Goal: Communication & Community: Answer question/provide support

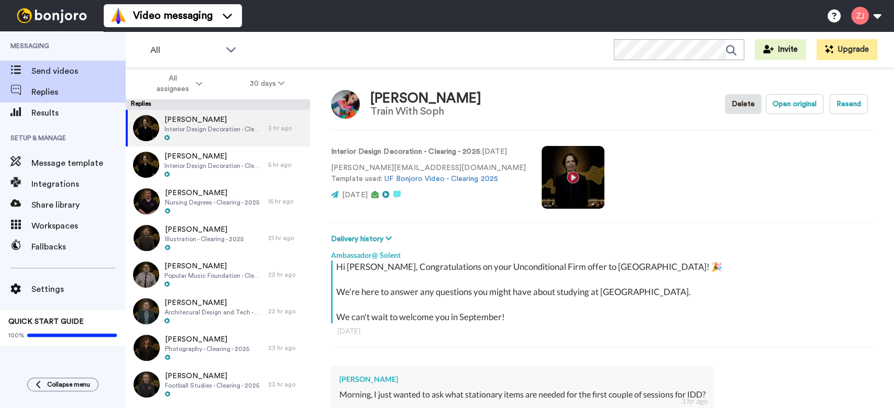
type textarea "x"
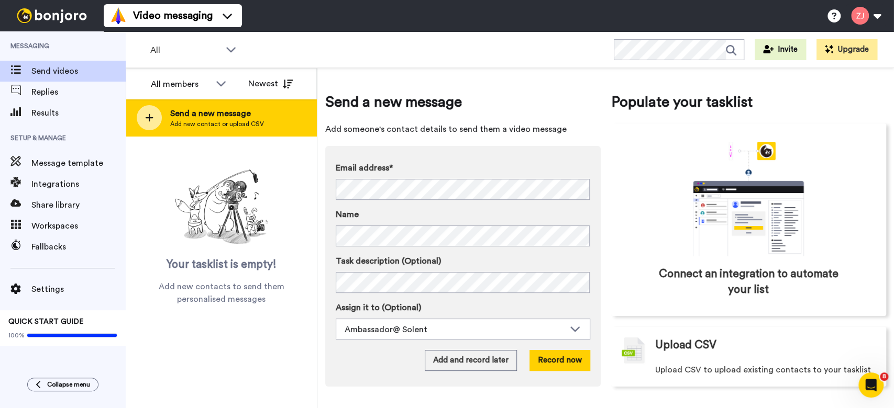
click at [147, 107] on div at bounding box center [149, 117] width 25 height 25
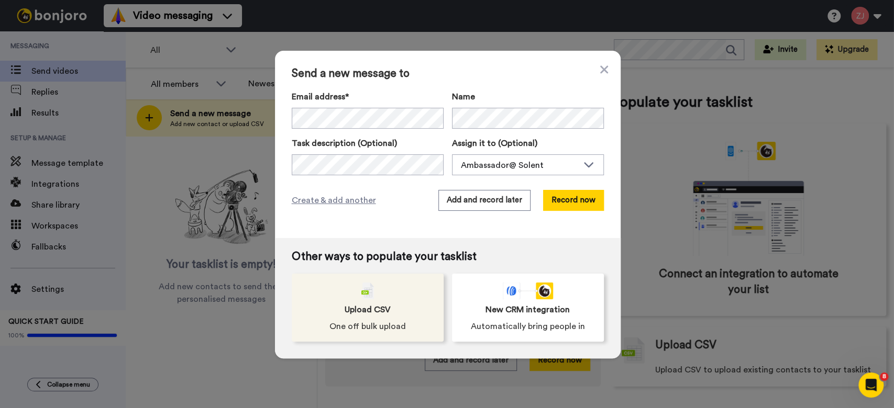
click at [388, 287] on div "Upload CSV One off bulk upload" at bounding box center [368, 308] width 152 height 68
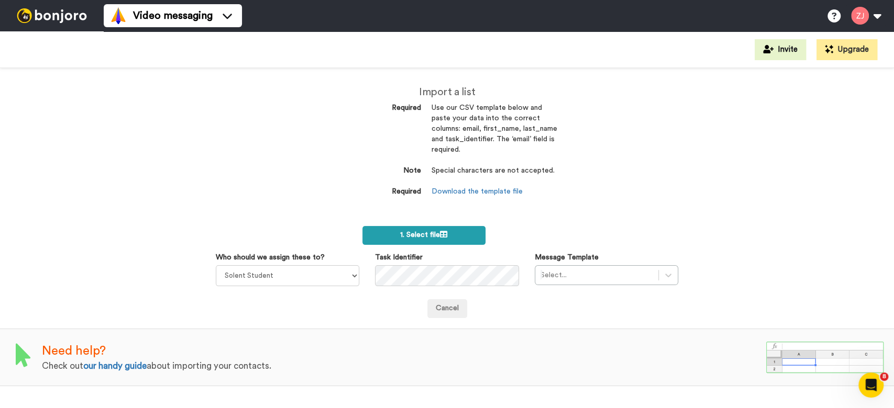
click at [428, 235] on span "1. Select file" at bounding box center [423, 234] width 47 height 7
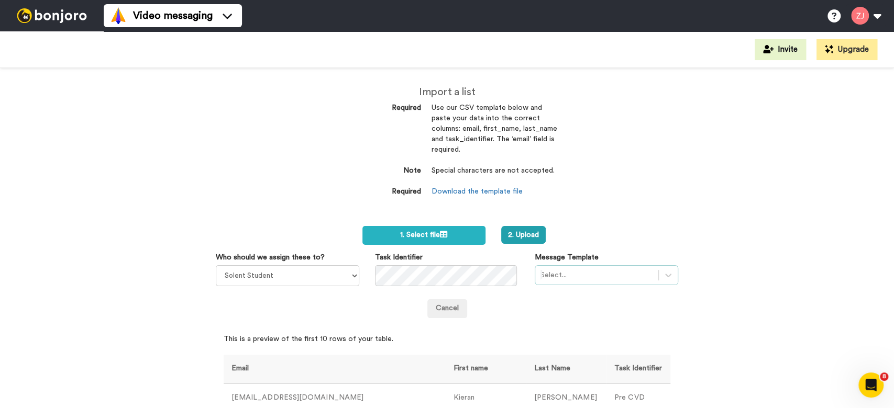
click at [601, 268] on div "Select..." at bounding box center [606, 275] width 143 height 20
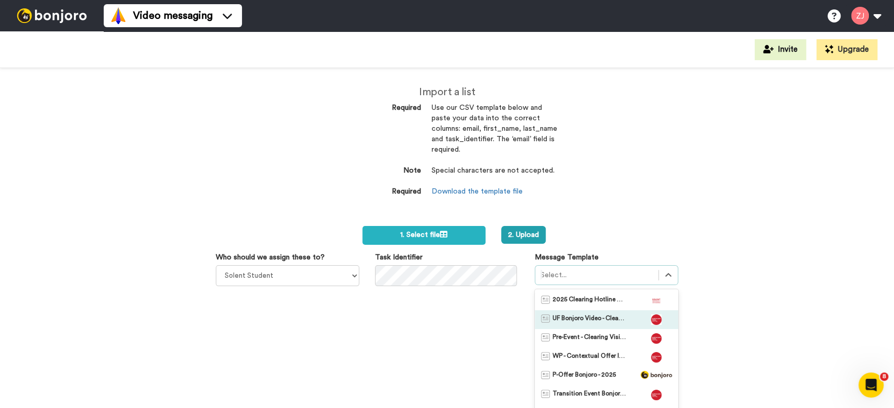
scroll to position [42, 0]
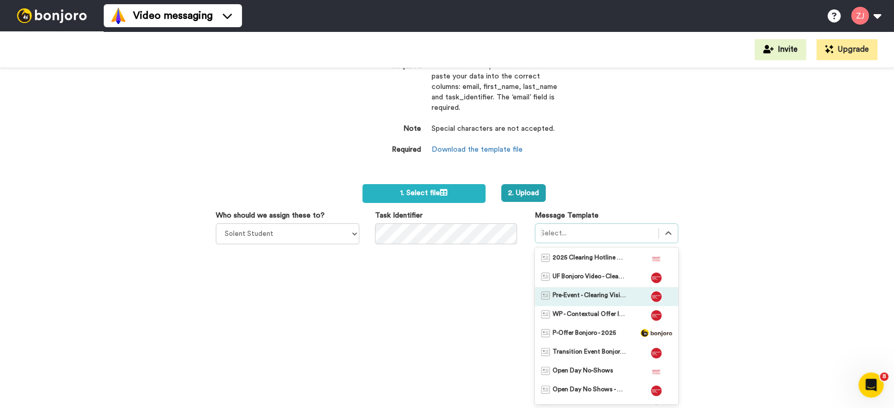
click at [599, 295] on span "Pre-Event - Clearing Visit Day - 2025" at bounding box center [588, 297] width 73 height 10
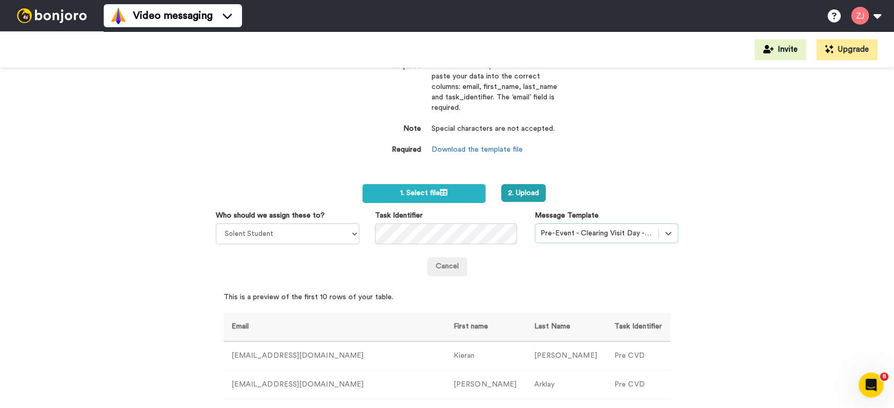
click at [651, 138] on div "Import a list Required Use our CSV template below and paste your data into the …" at bounding box center [447, 238] width 894 height 340
click at [514, 190] on button "2. Upload" at bounding box center [523, 193] width 45 height 18
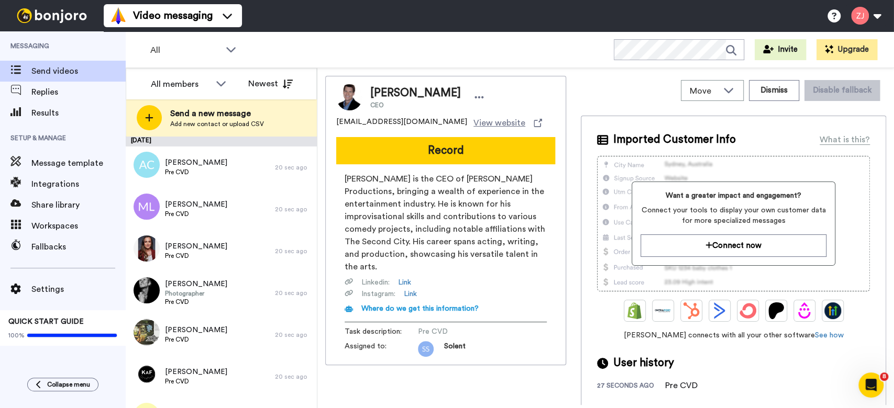
click at [319, 166] on div "Move WORKSPACES View all Default MA Applications + Add a new workspace Dismiss …" at bounding box center [605, 238] width 577 height 340
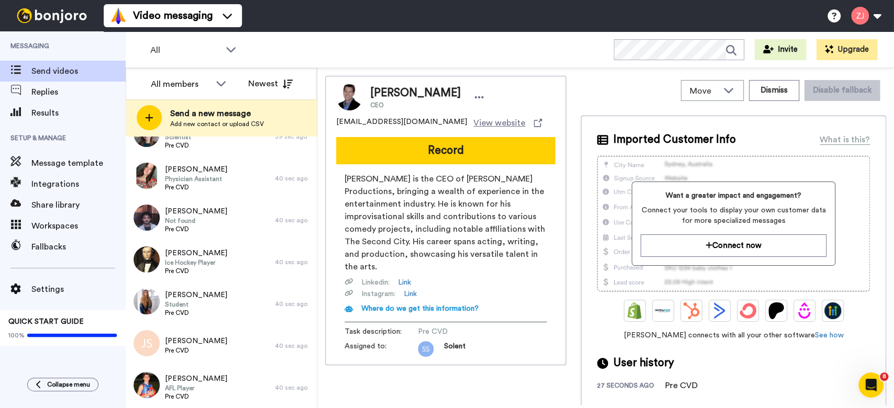
scroll to position [3927, 0]
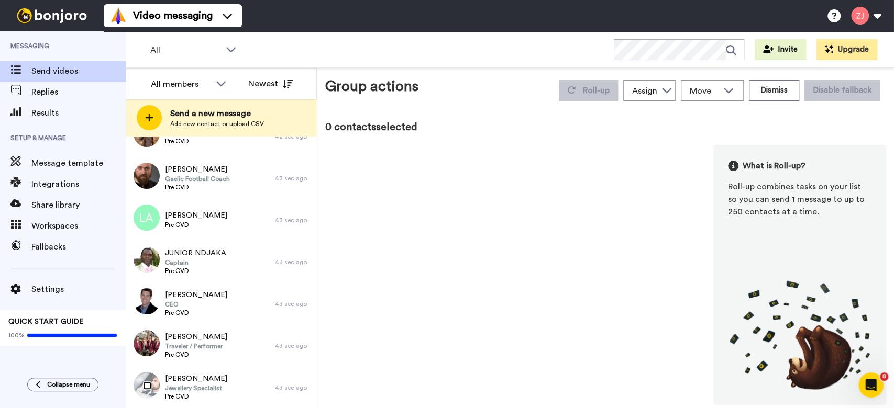
scroll to position [3891, 0]
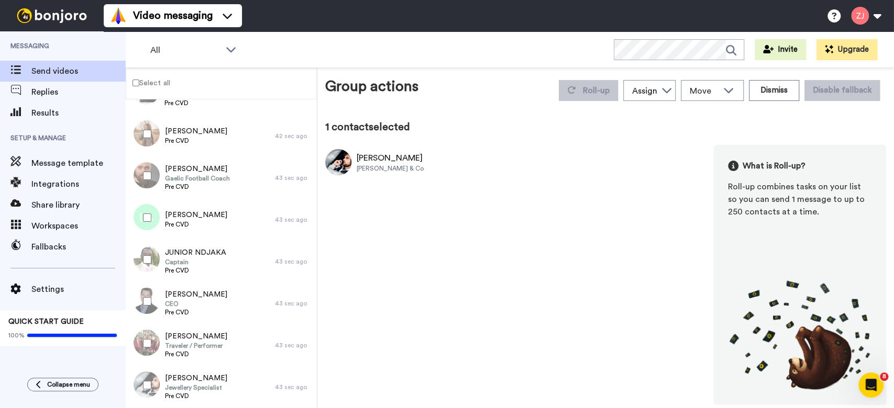
click at [133, 86] on label "Select all" at bounding box center [148, 82] width 44 height 13
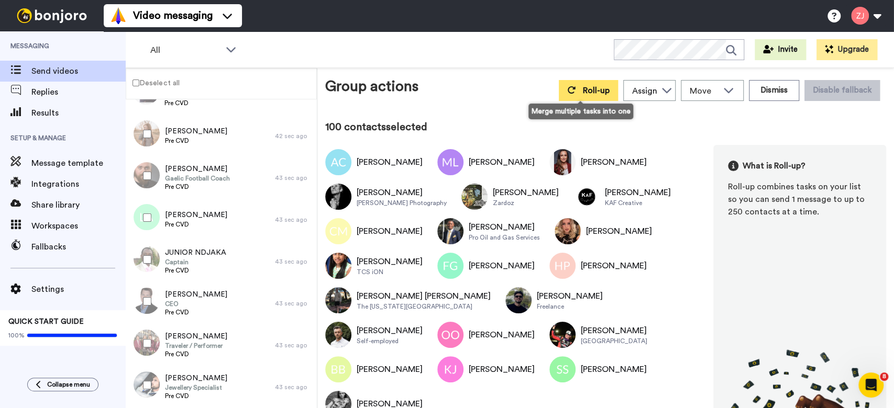
click at [574, 91] on button "Roll-up" at bounding box center [588, 90] width 59 height 21
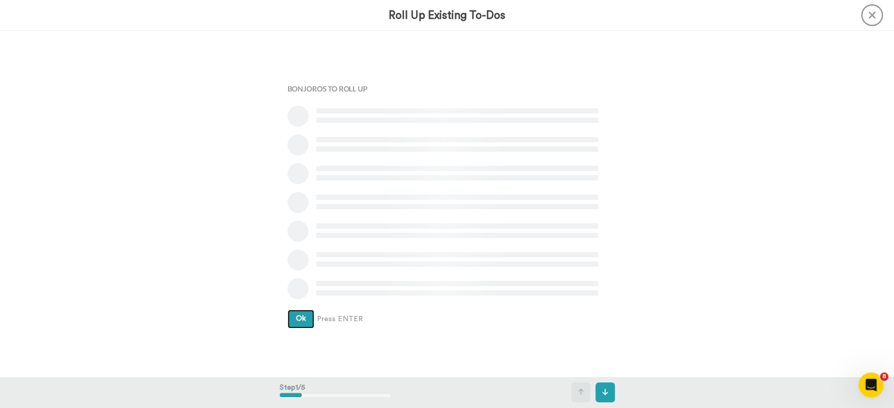
click at [287, 310] on button "Ok" at bounding box center [300, 319] width 27 height 19
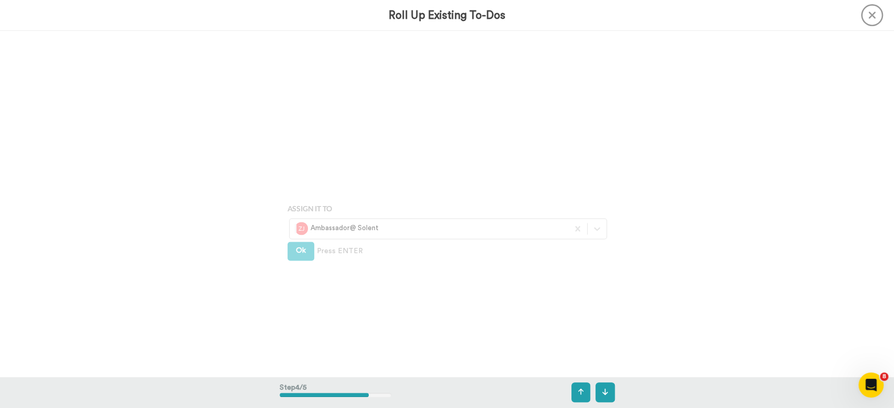
scroll to position [1039, 0]
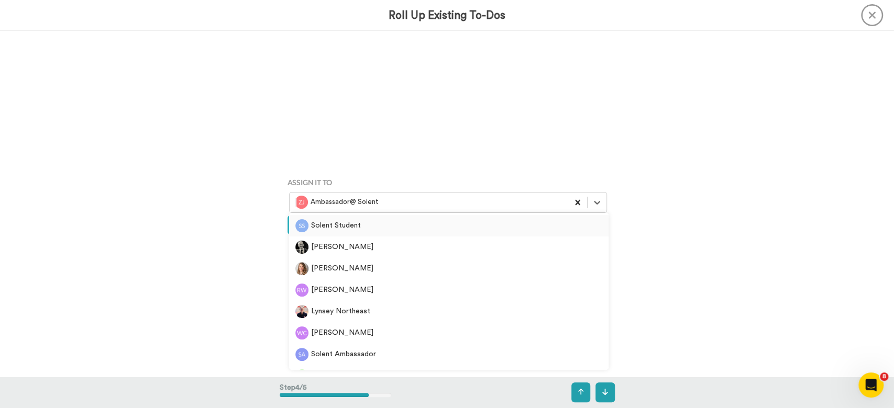
drag, startPoint x: 599, startPoint y: 211, endPoint x: 579, endPoint y: 203, distance: 21.4
click at [599, 211] on div at bounding box center [597, 202] width 19 height 19
click at [429, 221] on div "Solent Student" at bounding box center [448, 225] width 307 height 13
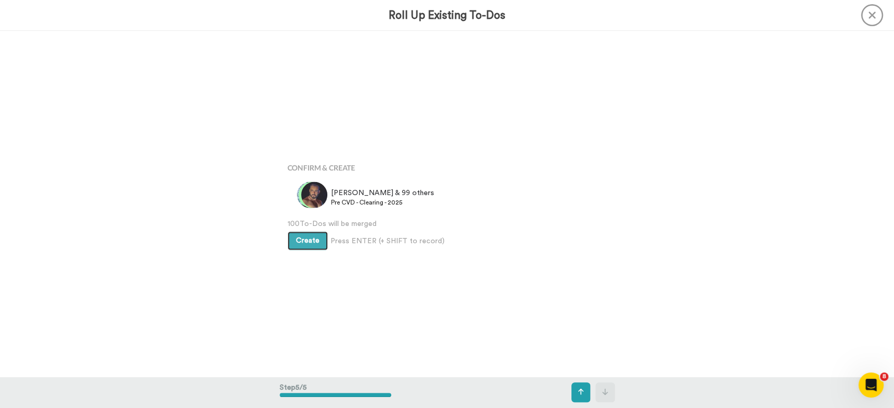
scroll to position [1386, 0]
click at [297, 239] on span "Create" at bounding box center [308, 240] width 24 height 7
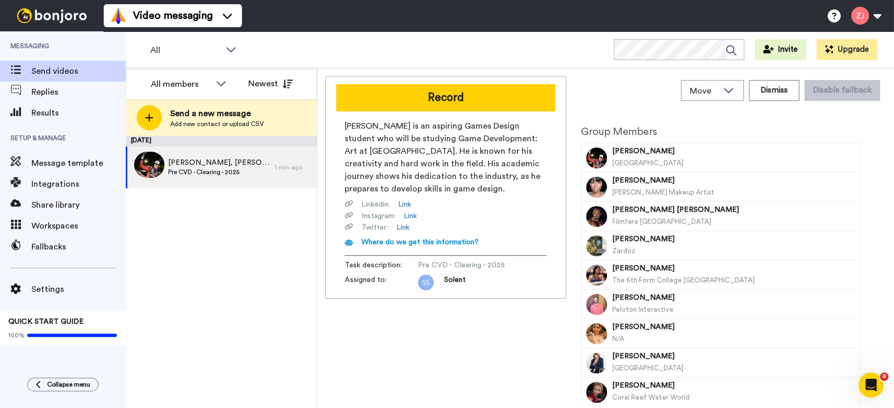
click at [172, 270] on div "[DATE] [PERSON_NAME], [PERSON_NAME] & 98 others Pre CVD - Clearing - 2025 1 min…" at bounding box center [221, 272] width 191 height 272
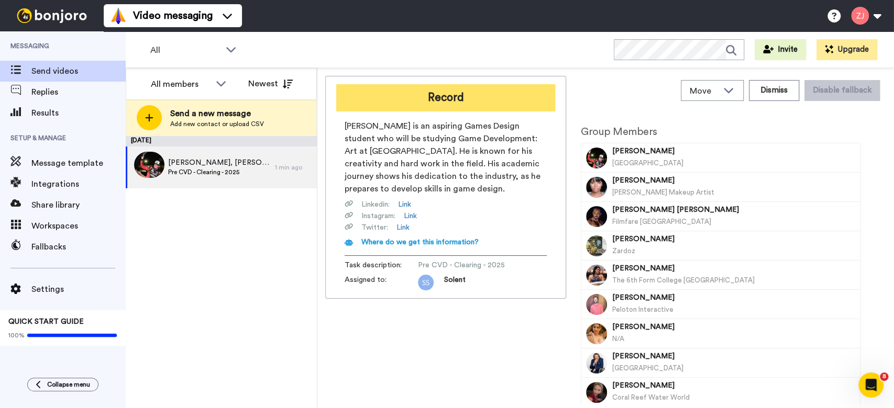
click at [486, 99] on button "Record" at bounding box center [445, 97] width 219 height 27
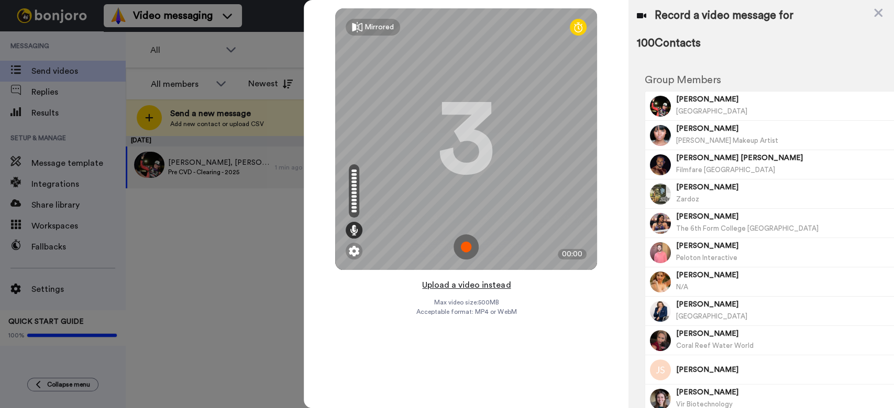
click at [483, 282] on button "Upload a video instead" at bounding box center [466, 286] width 95 height 14
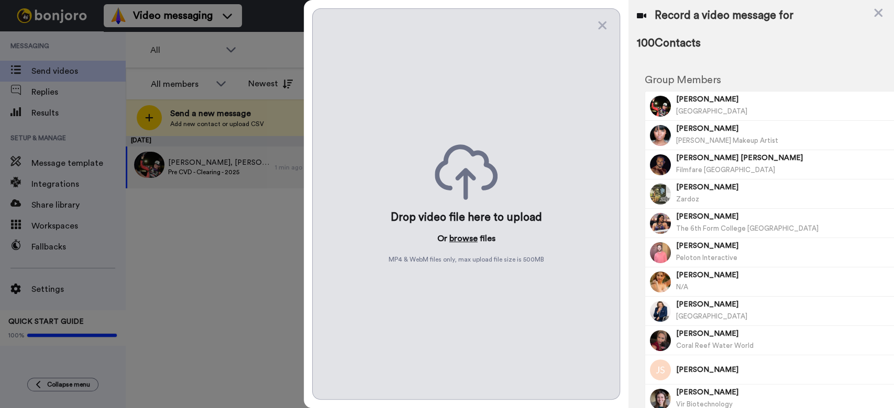
click at [465, 244] on button "browse" at bounding box center [463, 238] width 28 height 13
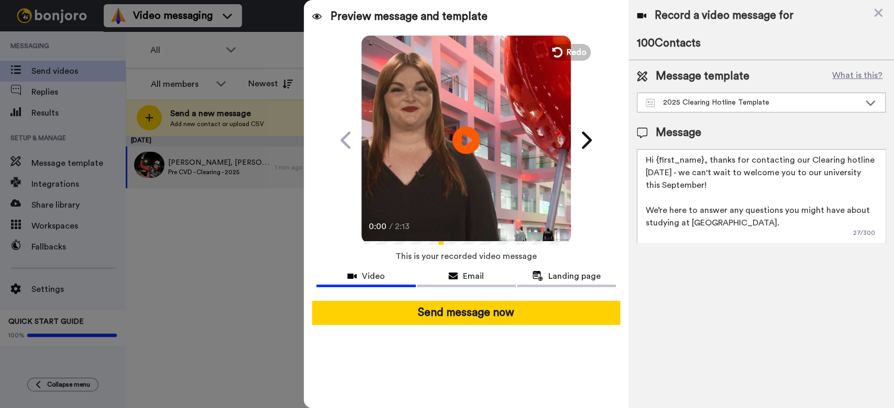
click at [470, 144] on icon at bounding box center [466, 140] width 28 height 28
click at [470, 144] on icon "Play/Pause" at bounding box center [466, 140] width 28 height 50
click at [565, 56] on button "Redo" at bounding box center [569, 52] width 47 height 18
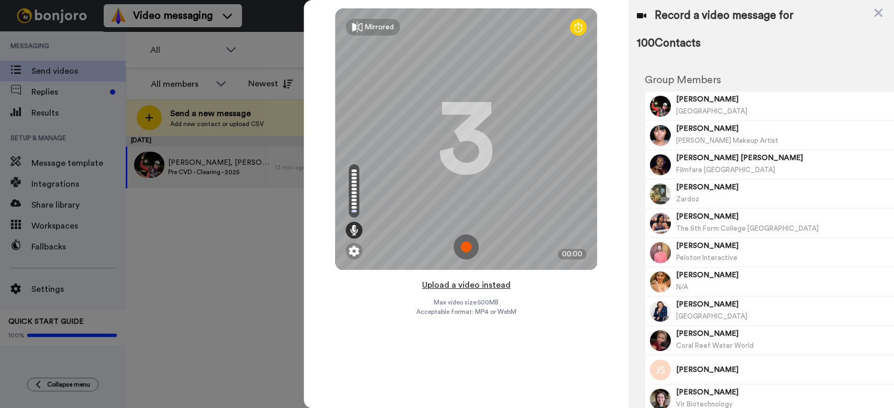
click at [459, 286] on button "Upload a video instead" at bounding box center [466, 286] width 95 height 14
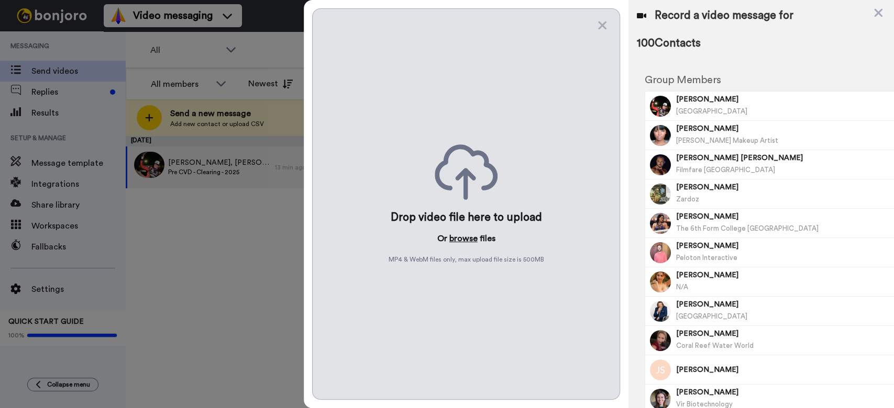
click at [469, 242] on button "browse" at bounding box center [463, 238] width 28 height 13
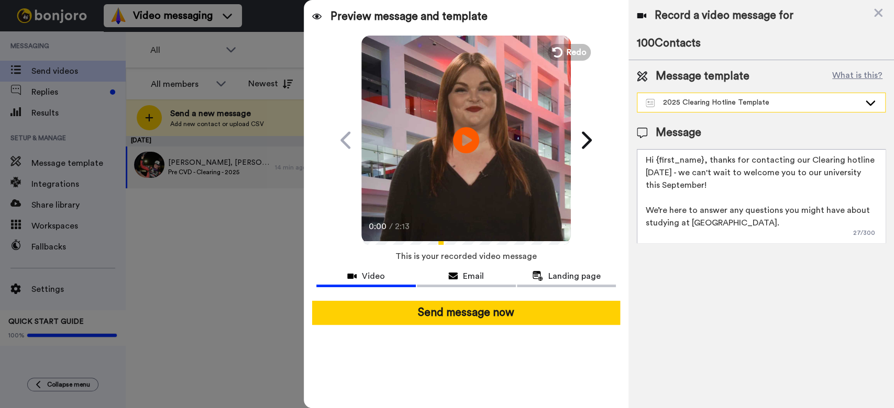
click at [762, 94] on div "2025 Clearing Hotline Template" at bounding box center [761, 102] width 248 height 19
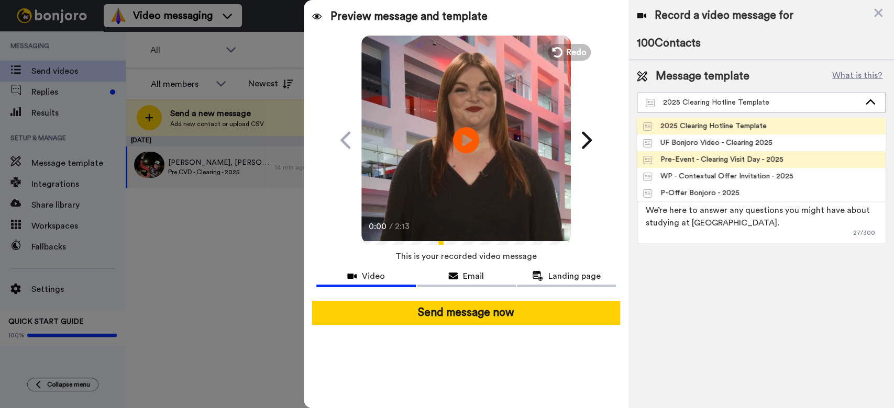
click at [777, 158] on div "Pre-Event - Clearing Visit Day - 2025" at bounding box center [713, 159] width 140 height 10
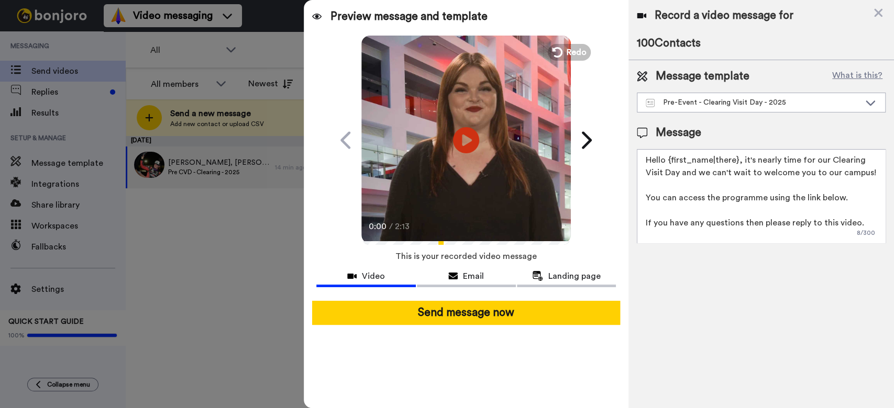
click at [768, 291] on div "Record a video message for 100 Contacts Message template What is this? Pre-Even…" at bounding box center [760, 204] width 265 height 408
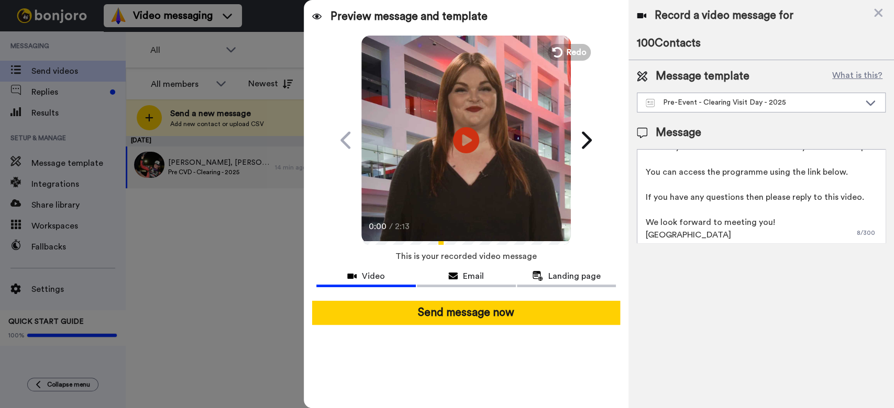
scroll to position [40, 0]
click at [818, 296] on div "Record a video message for 100 Contacts Message template What is this? Pre-Even…" at bounding box center [760, 204] width 265 height 408
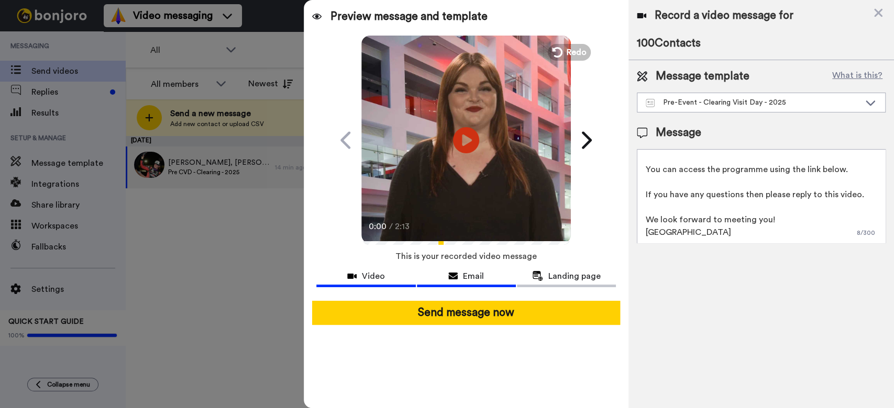
click at [475, 274] on span "Email" at bounding box center [473, 276] width 21 height 13
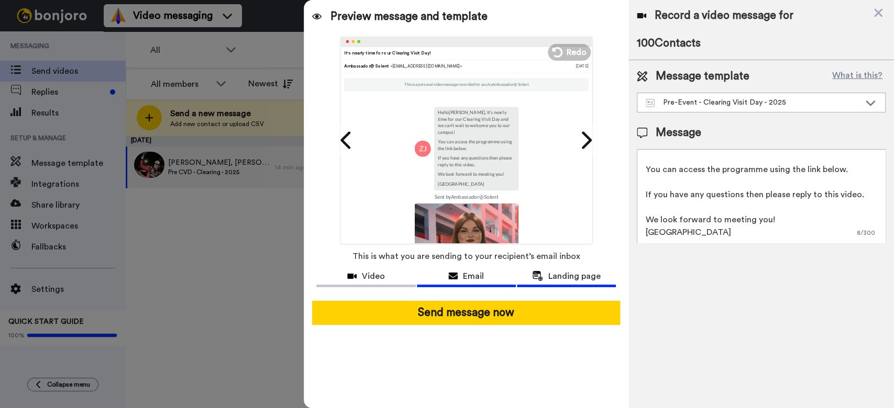
click at [549, 279] on span "Landing page" at bounding box center [574, 276] width 52 height 13
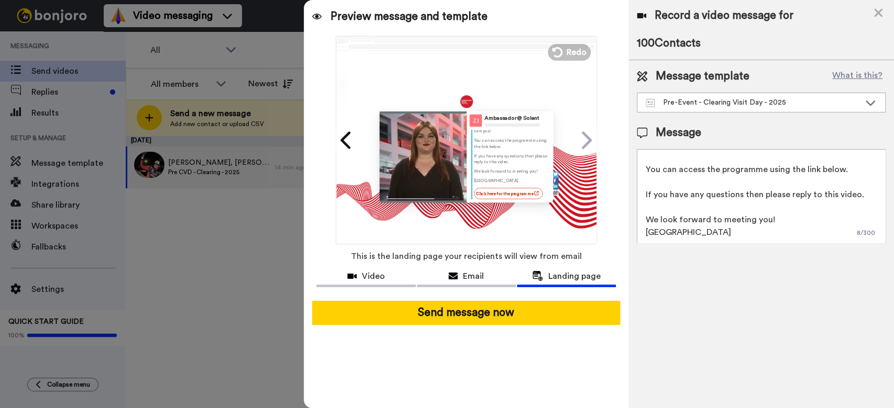
scroll to position [47, 0]
click at [516, 187] on link "Click here for the programme" at bounding box center [507, 192] width 69 height 11
click at [276, 4] on div at bounding box center [447, 204] width 894 height 408
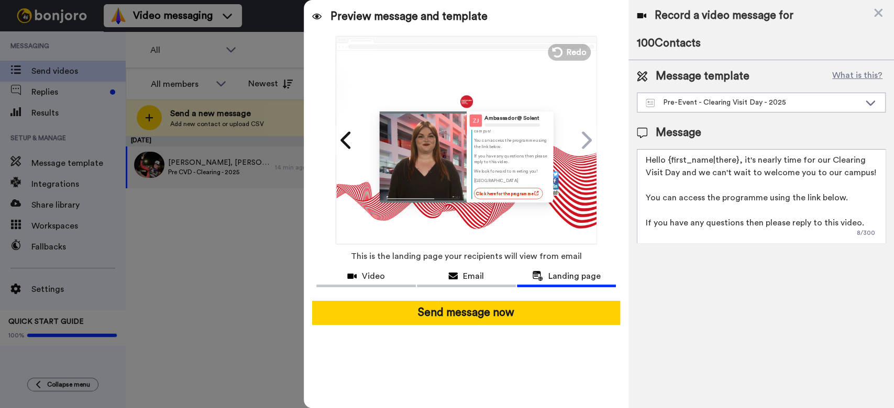
click at [678, 173] on textarea "Hello {first_name|there}, it's nearly time for our Clearing Visit Day and we ca…" at bounding box center [761, 196] width 249 height 94
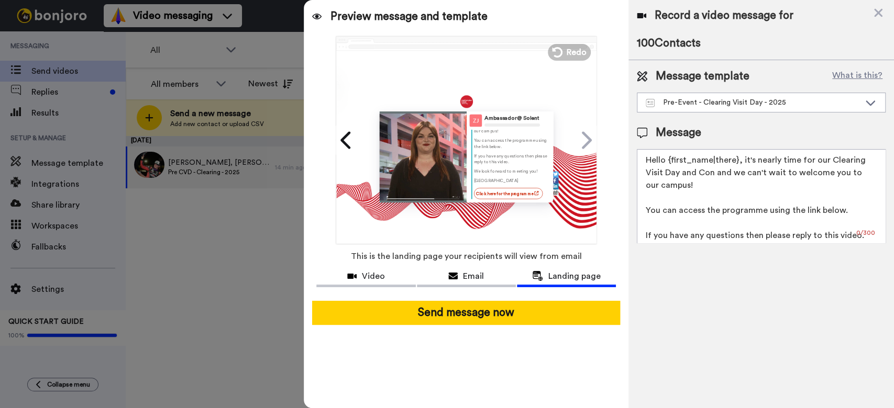
drag, startPoint x: 713, startPoint y: 181, endPoint x: 713, endPoint y: 176, distance: 5.3
click at [713, 176] on textarea "Hello {first_name|there}, it's nearly time for our Clearing Visit Day and Con a…" at bounding box center [761, 196] width 249 height 94
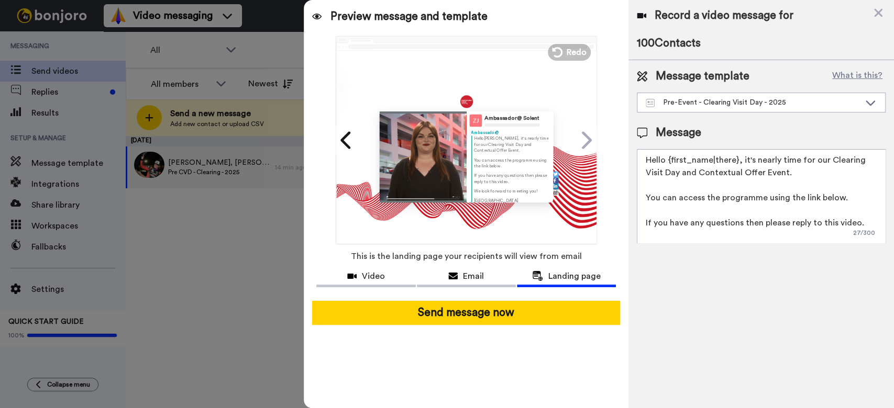
type textarea "Hello {first_name|there}, it's nearly time for our Clearing Visit Day and Conte…"
click at [341, 125] on span at bounding box center [341, 140] width 29 height 31
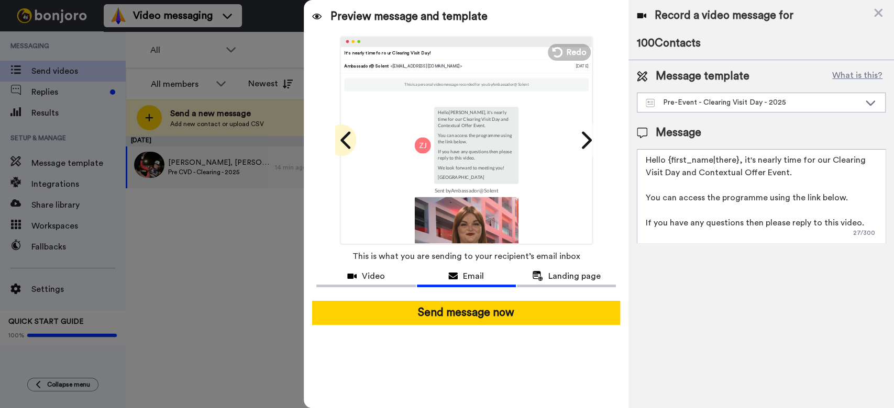
click at [341, 125] on span at bounding box center [341, 140] width 29 height 31
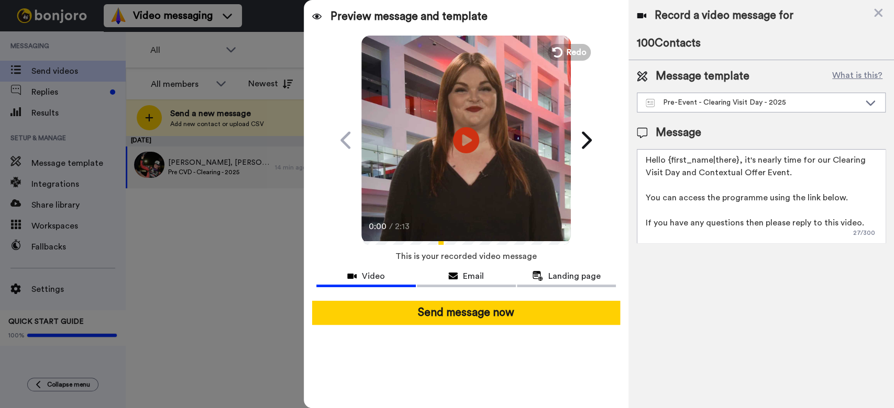
click at [482, 241] on div "0:00 / 2:13" at bounding box center [465, 230] width 209 height 22
click at [467, 238] on div "1:18 / 2:13" at bounding box center [465, 230] width 209 height 22
click at [465, 241] on div "1:19 / 2:13" at bounding box center [465, 230] width 209 height 22
click at [446, 241] on div "1:21 / 2:13" at bounding box center [465, 230] width 209 height 22
click at [489, 239] on div "1:21 / 2:13" at bounding box center [465, 230] width 209 height 22
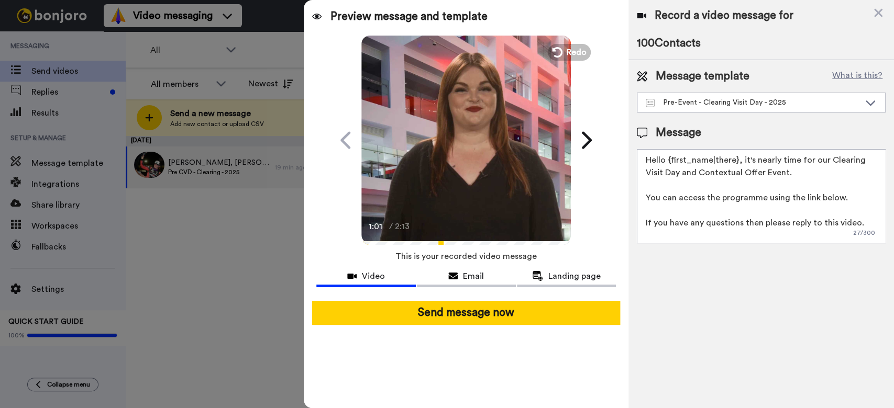
click at [470, 104] on video at bounding box center [465, 138] width 209 height 209
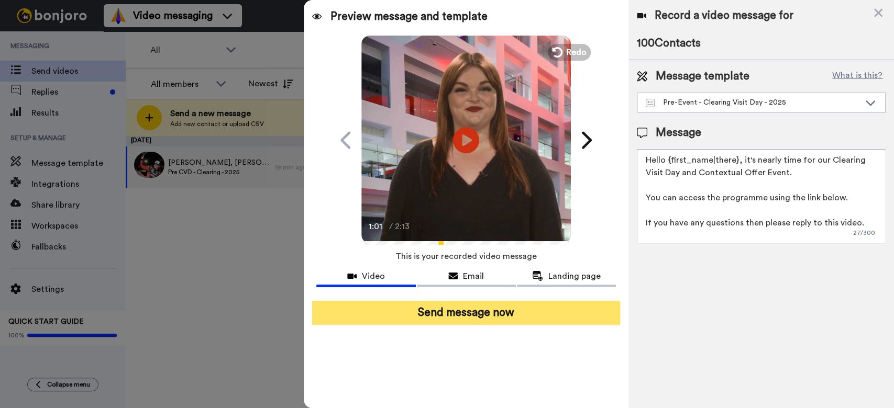
click at [484, 319] on button "Send message now" at bounding box center [466, 313] width 308 height 24
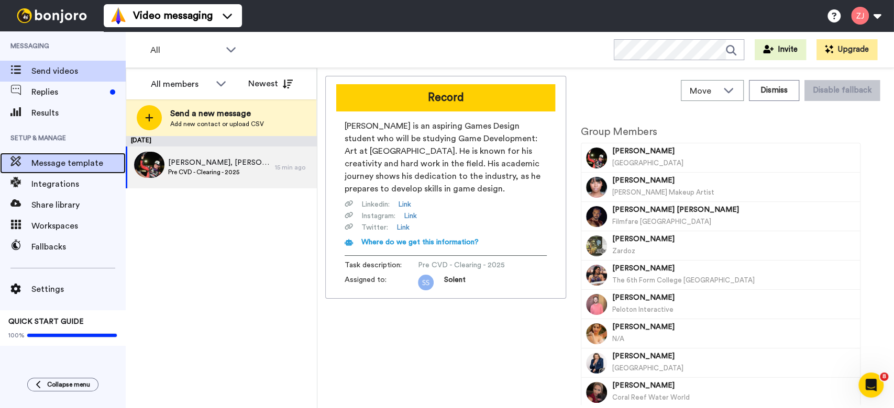
click at [87, 157] on div "Message template" at bounding box center [63, 163] width 126 height 21
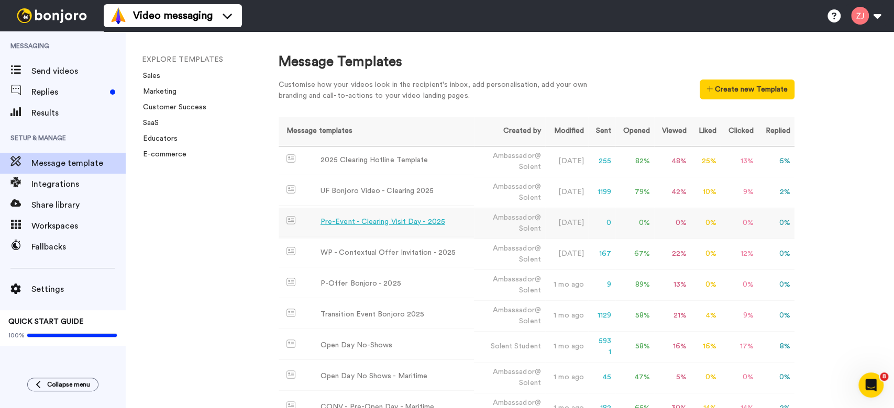
click at [398, 225] on div "Pre-Event - Clearing Visit Day - 2025" at bounding box center [382, 222] width 125 height 11
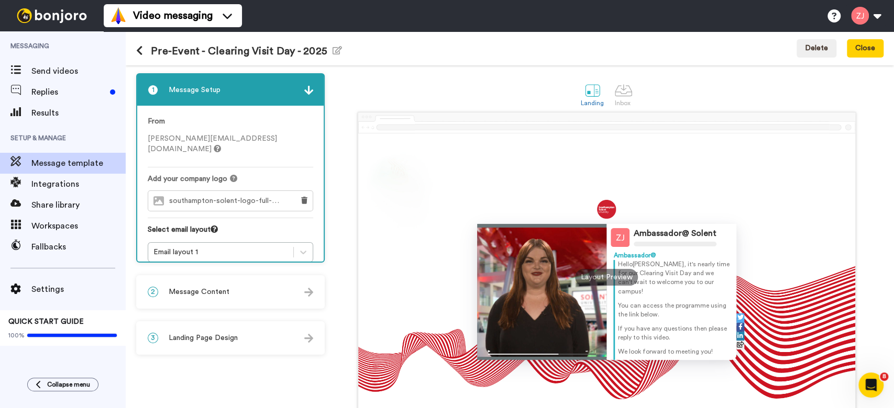
click at [243, 320] on div "1 Message Setup From [EMAIL_ADDRESS][PERSON_NAME][DOMAIN_NAME] Add your company…" at bounding box center [233, 266] width 194 height 387
click at [234, 295] on div "2 Message Content" at bounding box center [230, 291] width 186 height 31
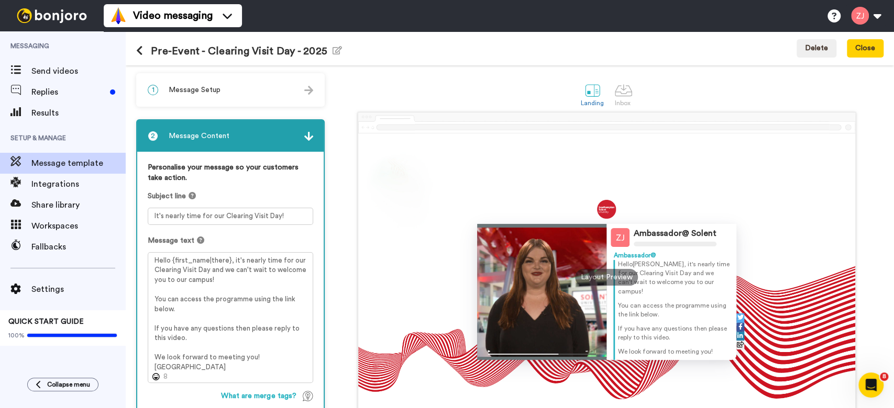
scroll to position [47, 0]
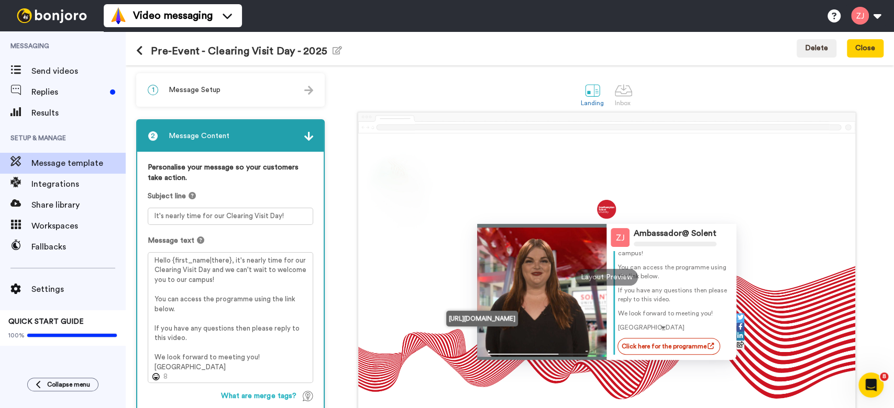
click at [674, 341] on link "Click here for the programme" at bounding box center [668, 346] width 103 height 17
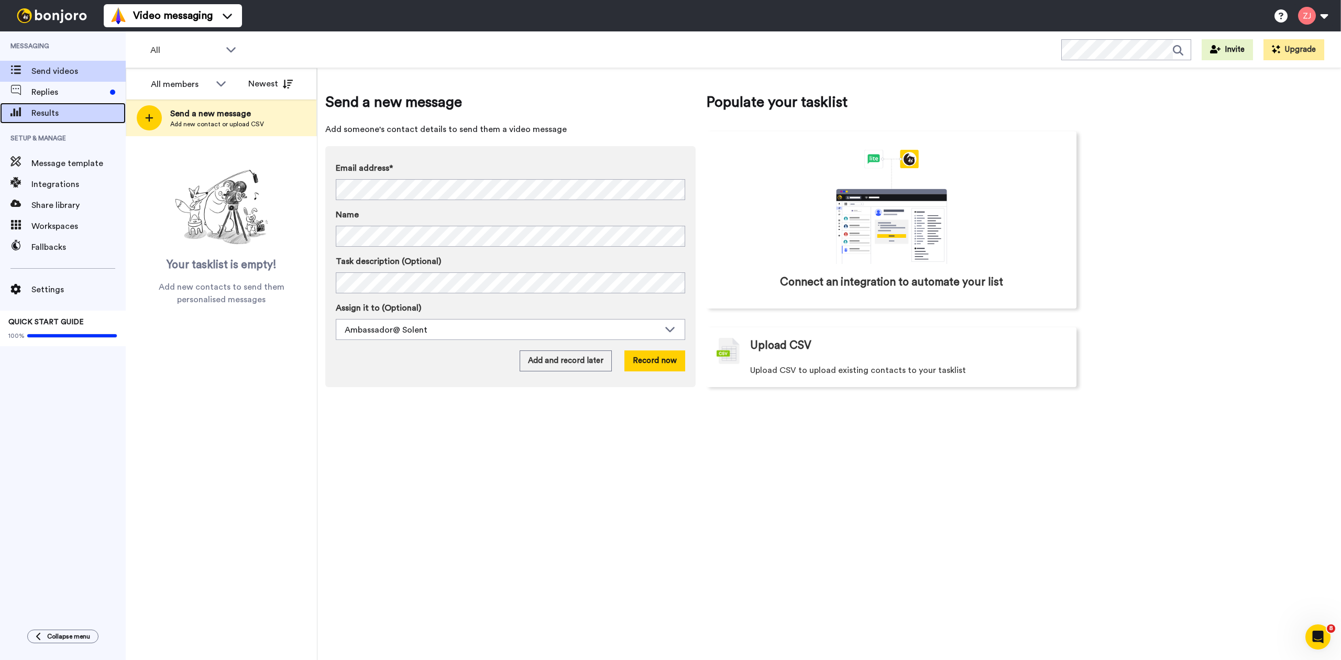
click at [65, 110] on span "Results" at bounding box center [78, 113] width 94 height 13
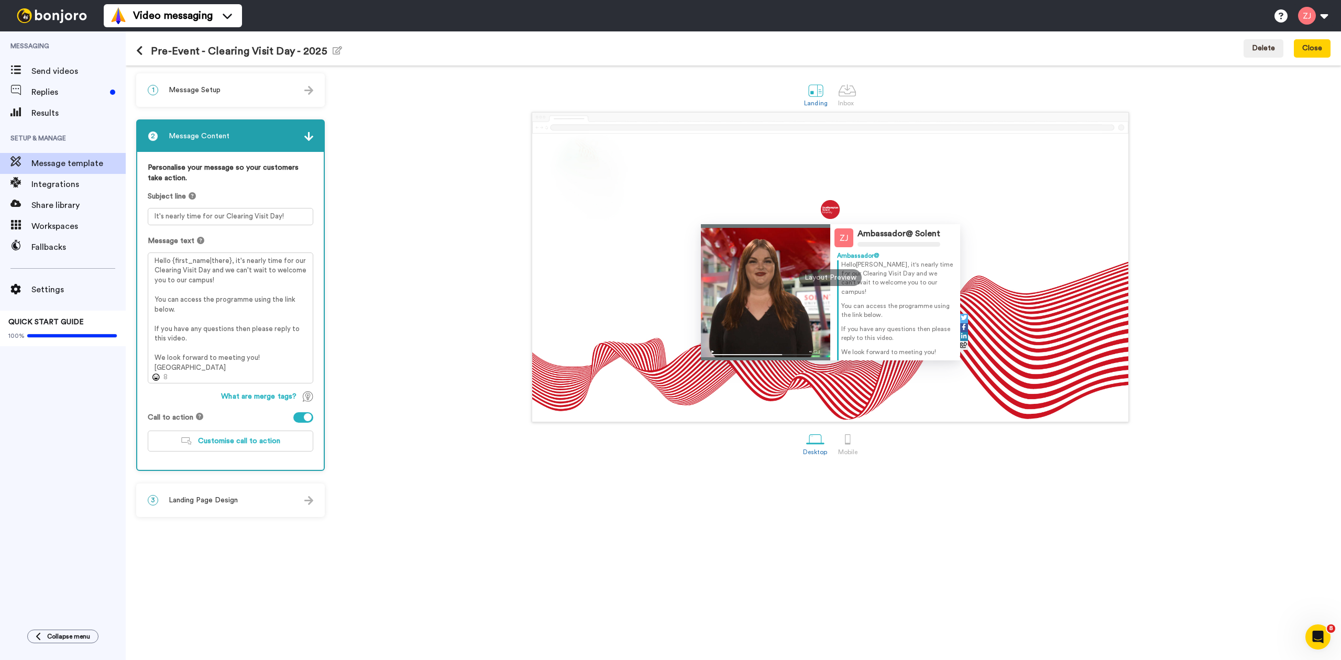
scroll to position [38, 0]
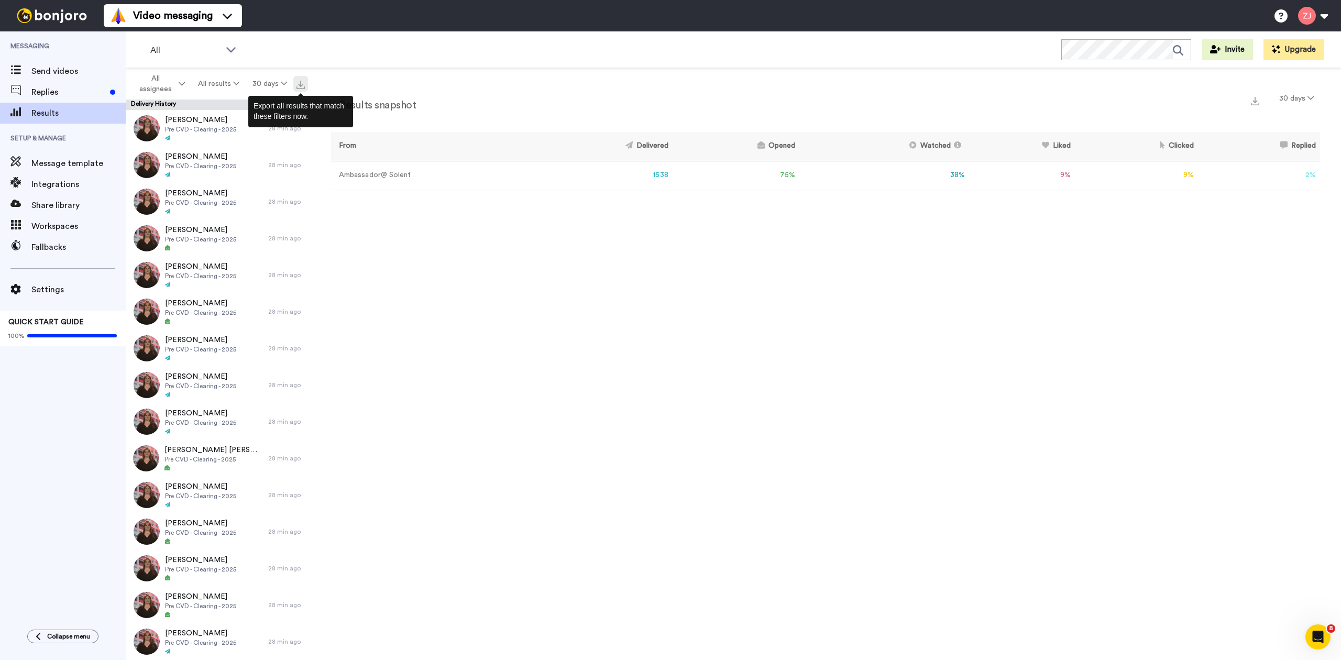
click at [298, 85] on img at bounding box center [300, 85] width 8 height 8
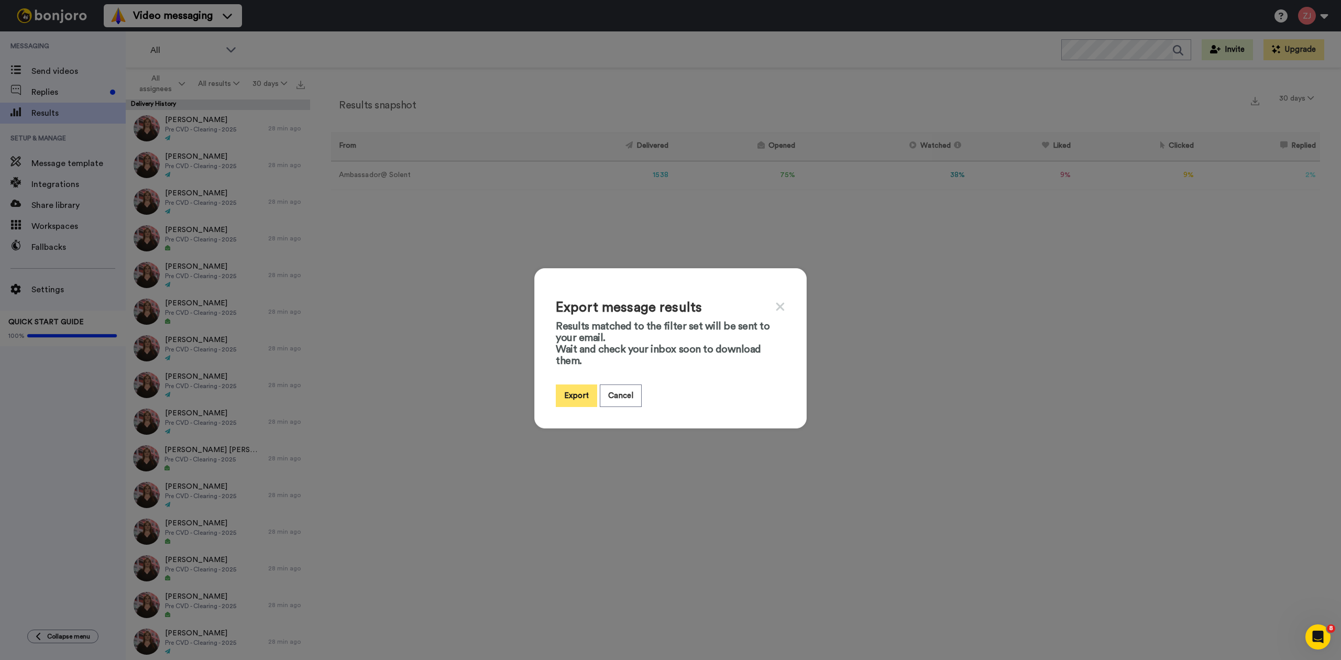
click at [566, 386] on button "Export" at bounding box center [576, 395] width 41 height 23
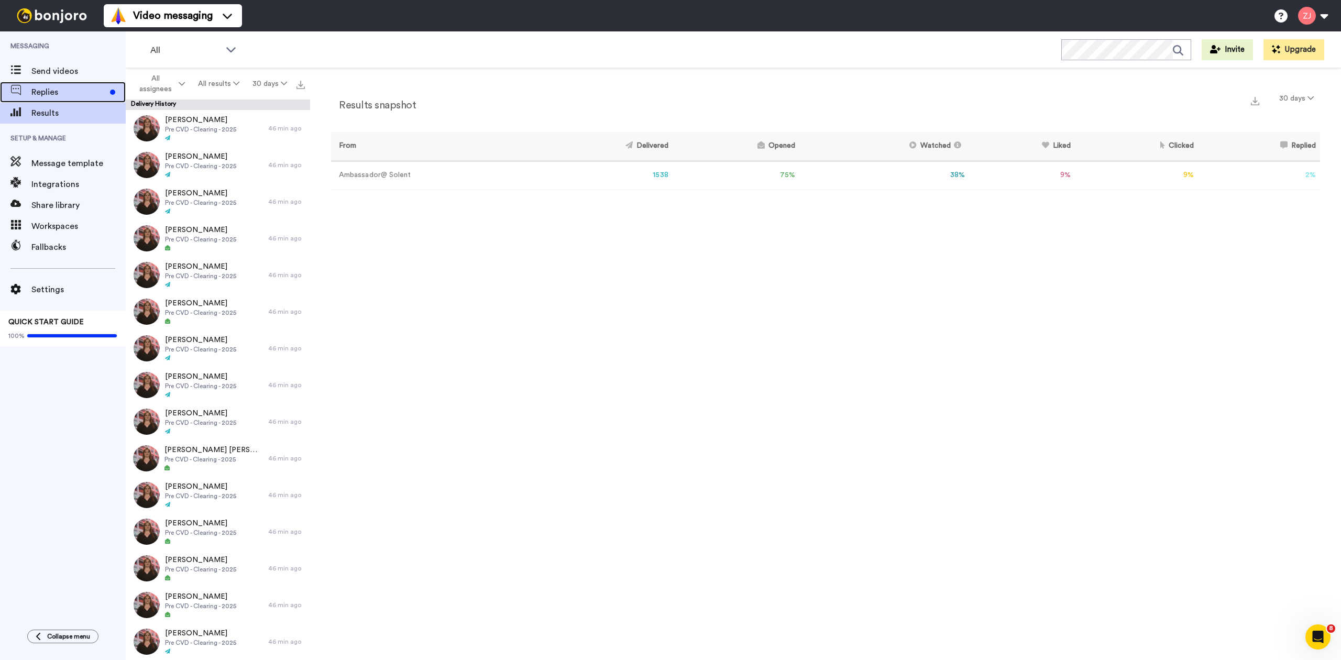
click at [45, 96] on span "Replies" at bounding box center [68, 92] width 74 height 13
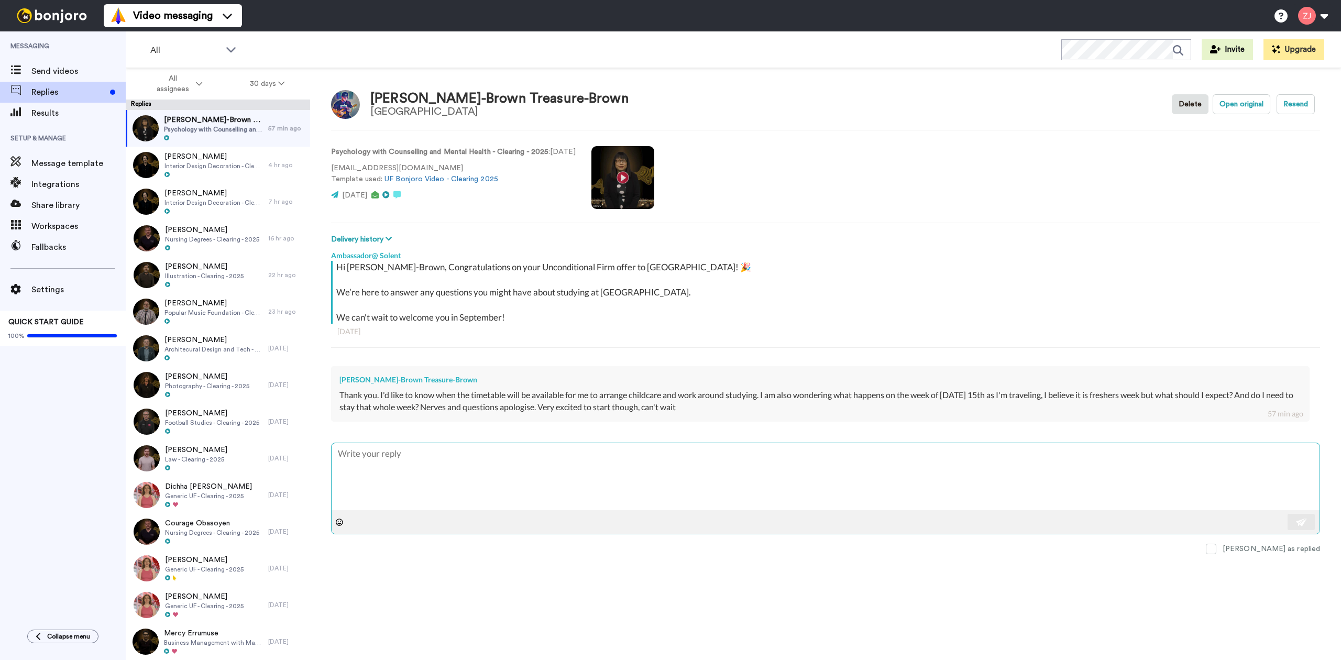
click at [683, 475] on textarea at bounding box center [825, 476] width 988 height 67
type textarea "x"
type textarea "H"
type textarea "x"
type textarea "He"
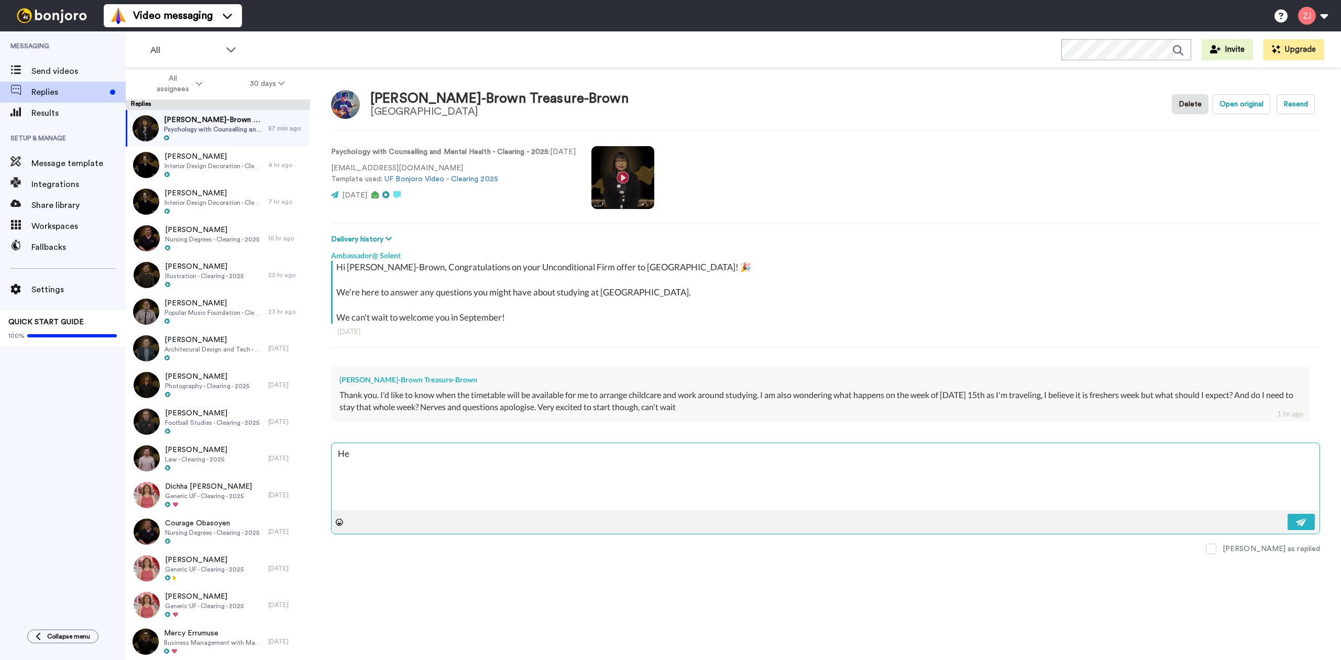
type textarea "x"
type textarea "Hel"
type textarea "x"
type textarea "Hell"
type textarea "x"
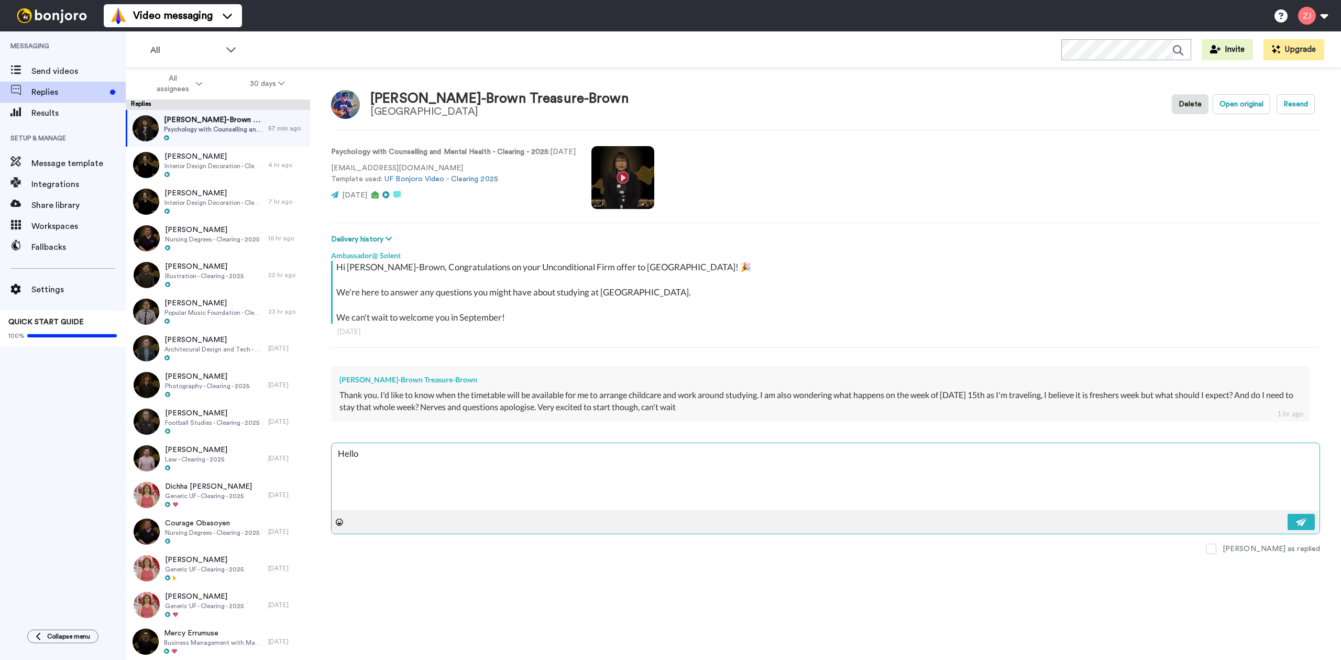
type textarea "Hello"
type textarea "x"
type textarea "Hello J"
type textarea "x"
type textarea "Hello Je"
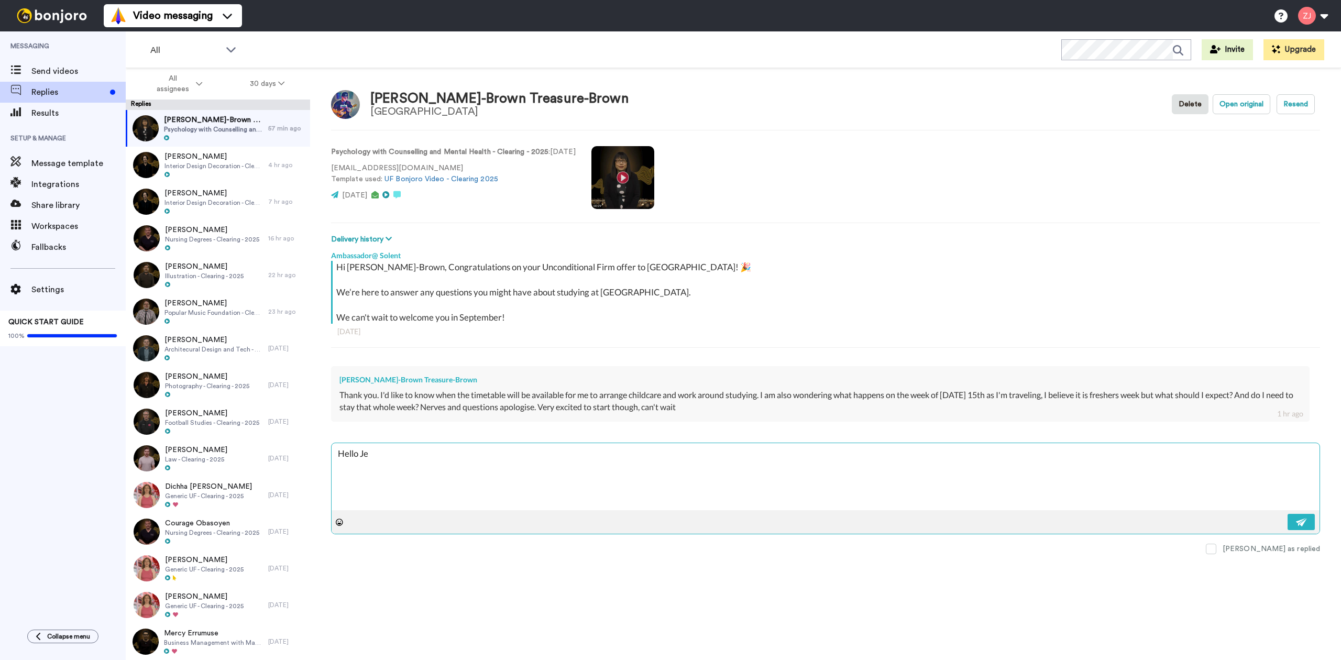
type textarea "x"
type textarea "Hello Jes"
type textarea "x"
type textarea "Hello [PERSON_NAME]"
type textarea "x"
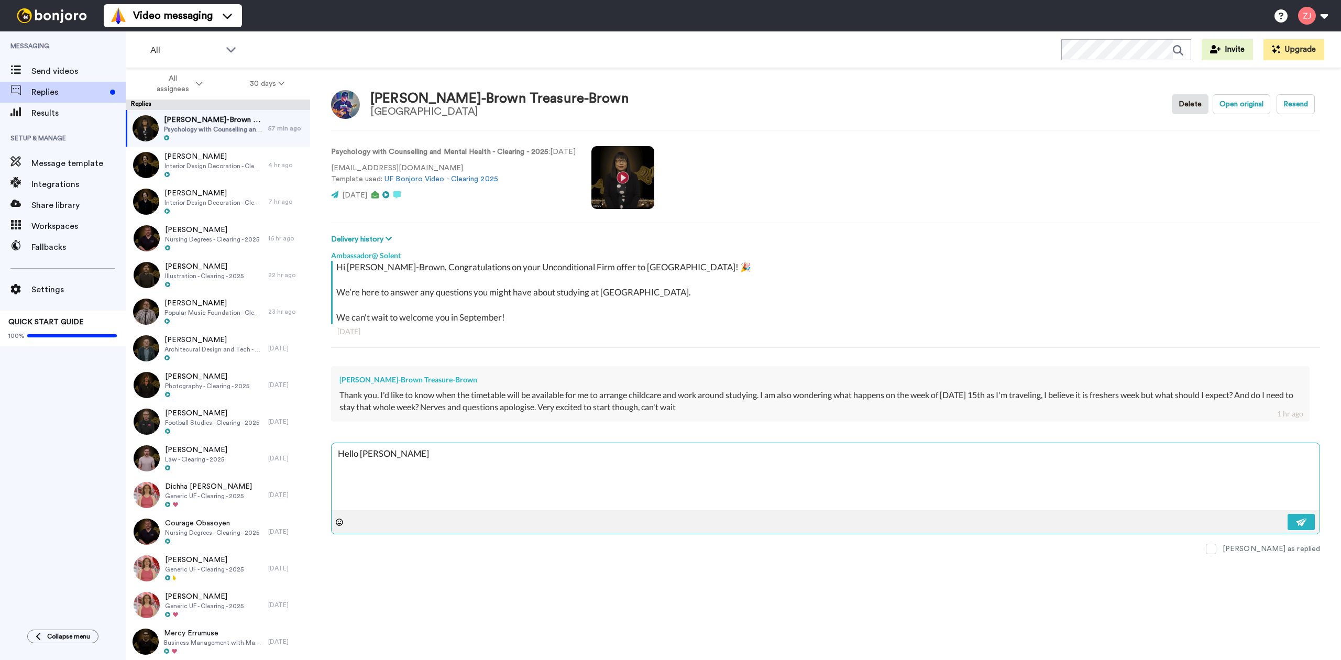
type textarea "Hello [PERSON_NAME]!"
type textarea "x"
type textarea "Hello [PERSON_NAME]!"
type textarea "x"
type textarea "Hello [PERSON_NAME]!"
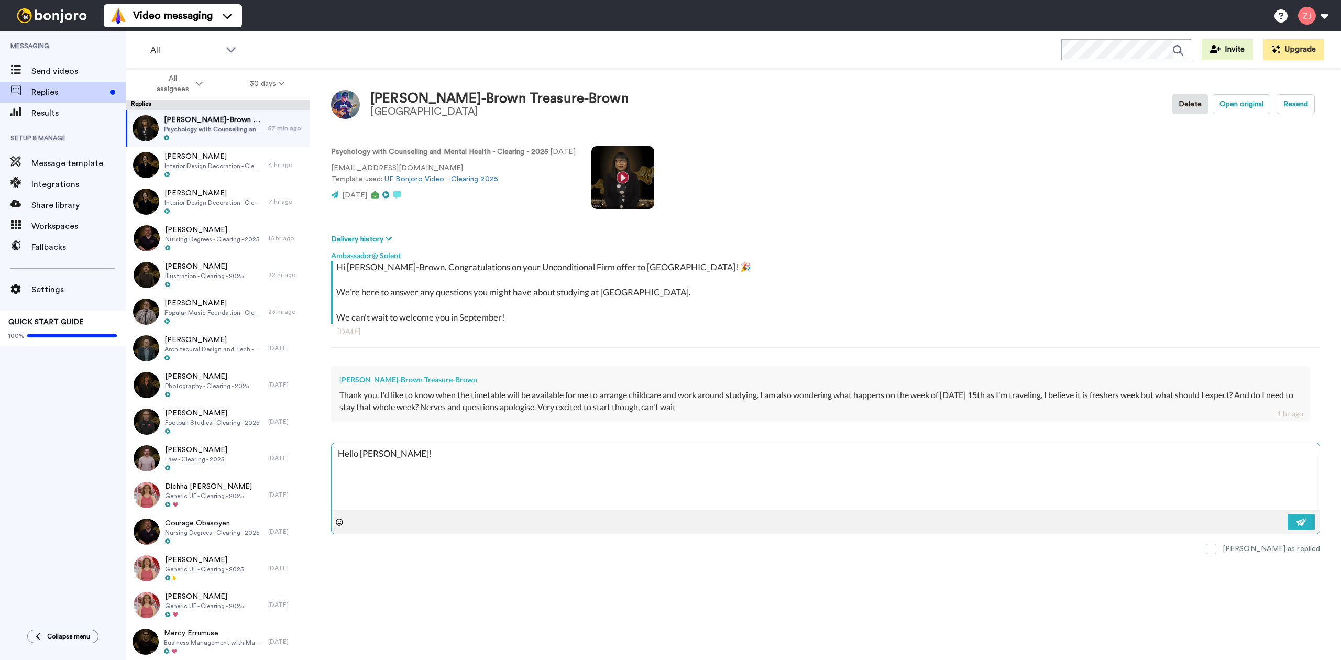
type textarea "x"
type textarea "Hello [PERSON_NAME]!"
paste textarea "Pre-enrolment will start rolling out from [DATE], so please keep an eye on your…"
type textarea "x"
type textarea "Hello [PERSON_NAME]! Pre-enrolment will start rolling out from [DATE], so pleas…"
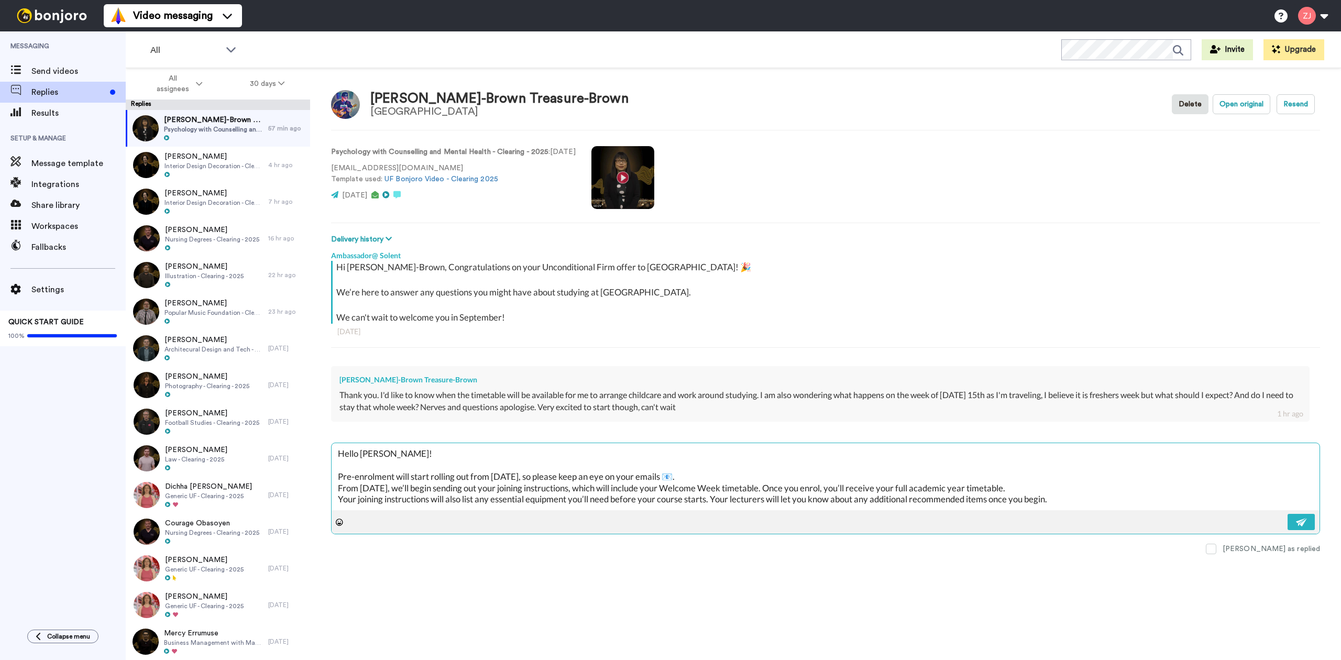
click at [742, 476] on textarea "Hello [PERSON_NAME]! Pre-enrolment will start rolling out from [DATE], so pleas…" at bounding box center [825, 476] width 988 height 67
type textarea "x"
type textarea "Hello [PERSON_NAME]! Pre-enrolment will start rolling out from [DATE], so pleas…"
type textarea "x"
type textarea "Hello [PERSON_NAME]! Pre-enrolment will start rolling out from [DATE], so pleas…"
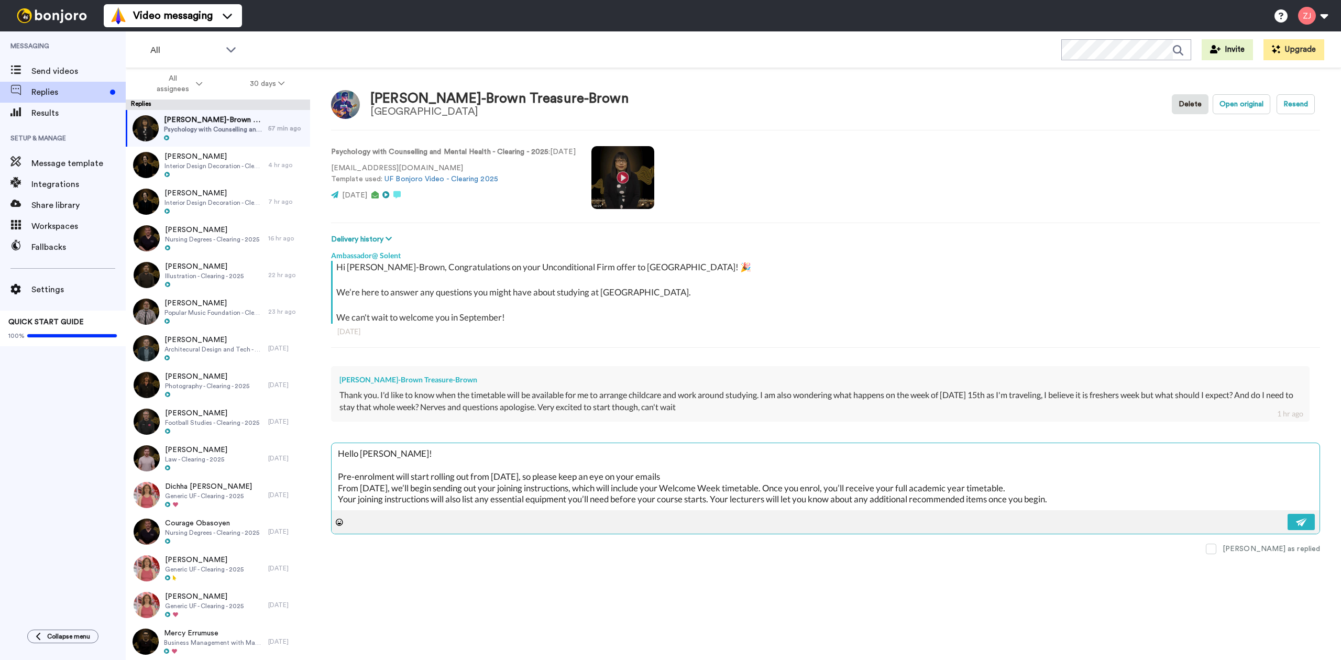
type textarea "x"
type textarea "Hello [PERSON_NAME]! Pre-enrolment will start rolling out from [DATE], so pleas…"
type textarea "x"
type textarea "Hello [PERSON_NAME]! Pre-enrolment will start rolling out from [DATE], so pleas…"
type textarea "x"
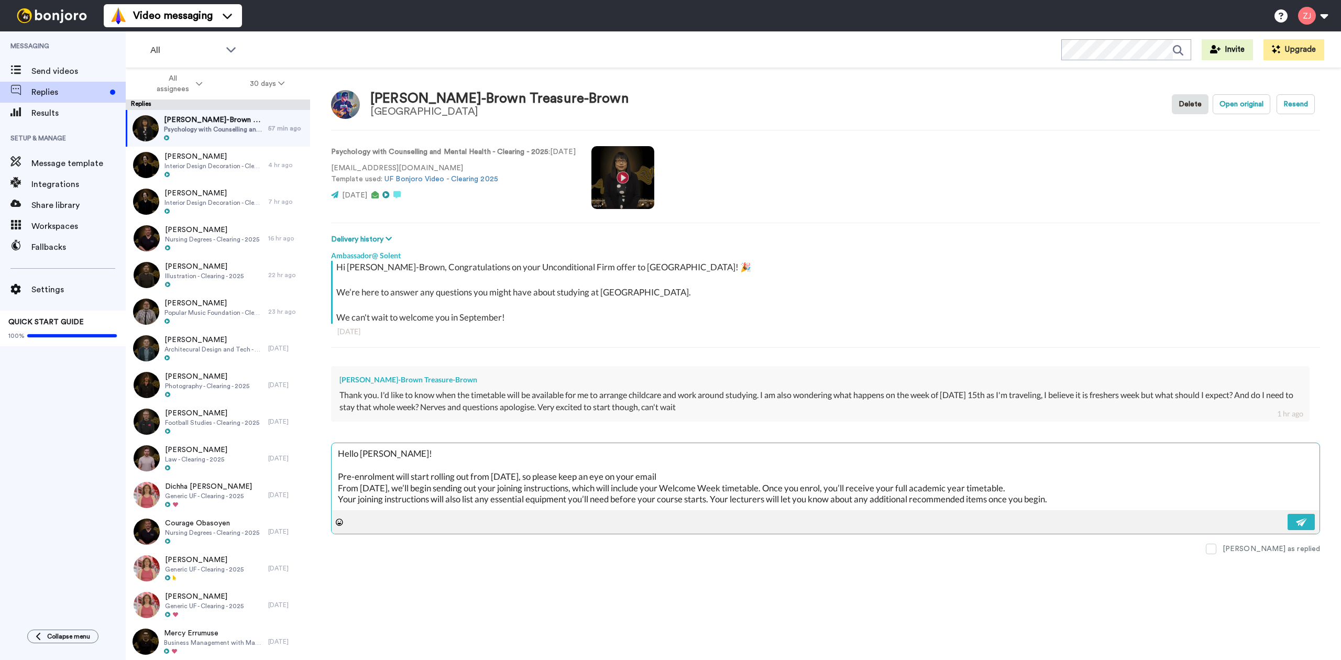
type textarea "Hello [PERSON_NAME]! Pre-enrolment will start rolling out from [DATE], so pleas…"
type textarea "x"
type textarea "Hello [PERSON_NAME]! Pre-enrolment will start rolling out from [DATE], so pleas…"
type textarea "x"
type textarea "Hello [PERSON_NAME]! Pre-enrolment will start rolling out from [DATE], so pleas…"
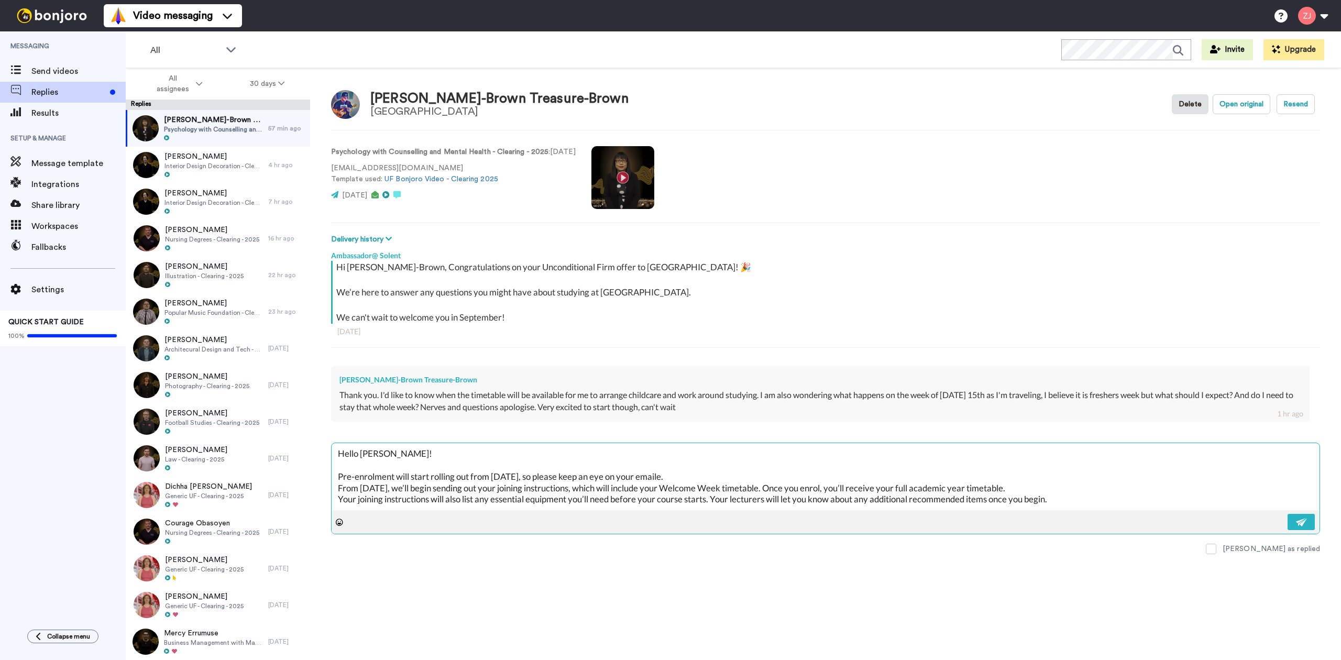
type textarea "x"
type textarea "Hello [PERSON_NAME]! Pre-enrolment will start rolling out from [DATE], so pleas…"
click at [1082, 508] on textarea "Hello [PERSON_NAME]! Pre-enrolment will start rolling out from [DATE], so pleas…" at bounding box center [825, 476] width 988 height 67
type textarea "x"
type textarea "Hello [PERSON_NAME]! Pre-enrolment will start rolling out from [DATE], so pleas…"
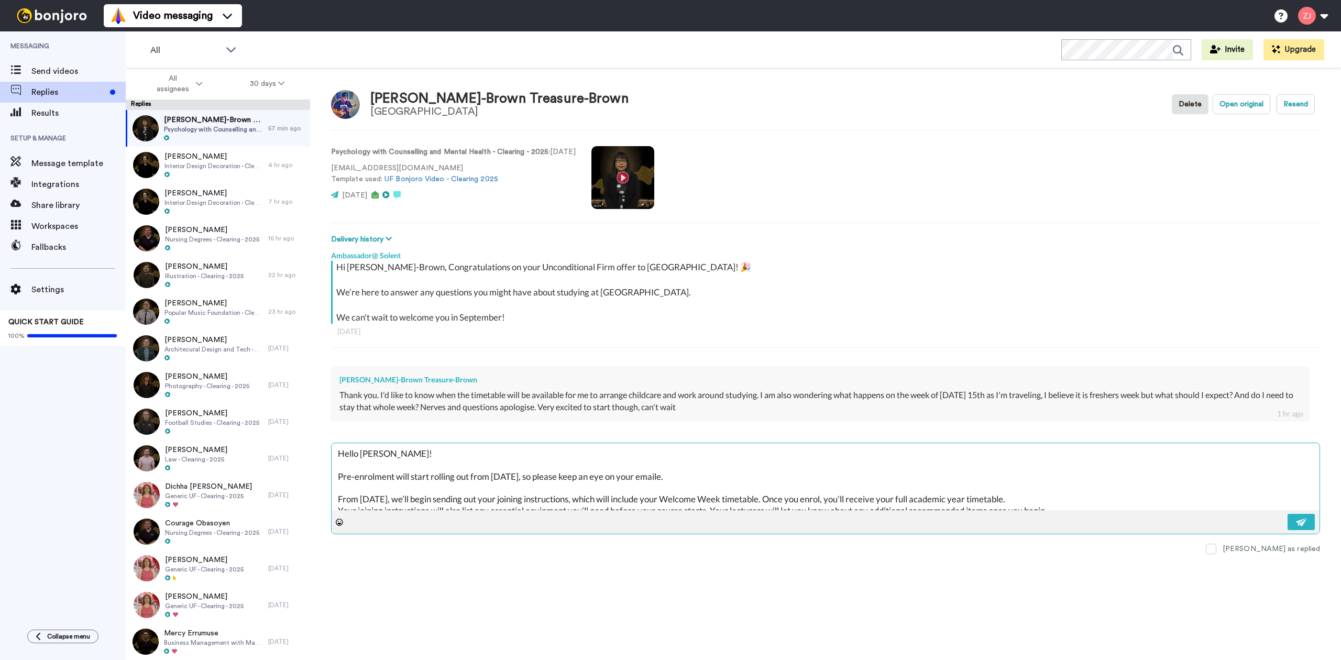
scroll to position [17, 0]
click at [339, 495] on textarea "Hello [PERSON_NAME]! Pre-enrolment will start rolling out from [DATE], so pleas…" at bounding box center [825, 476] width 988 height 67
type textarea "x"
type textarea "Hello [PERSON_NAME]! Pre-enrolment will start rolling out from [DATE], so pleas…"
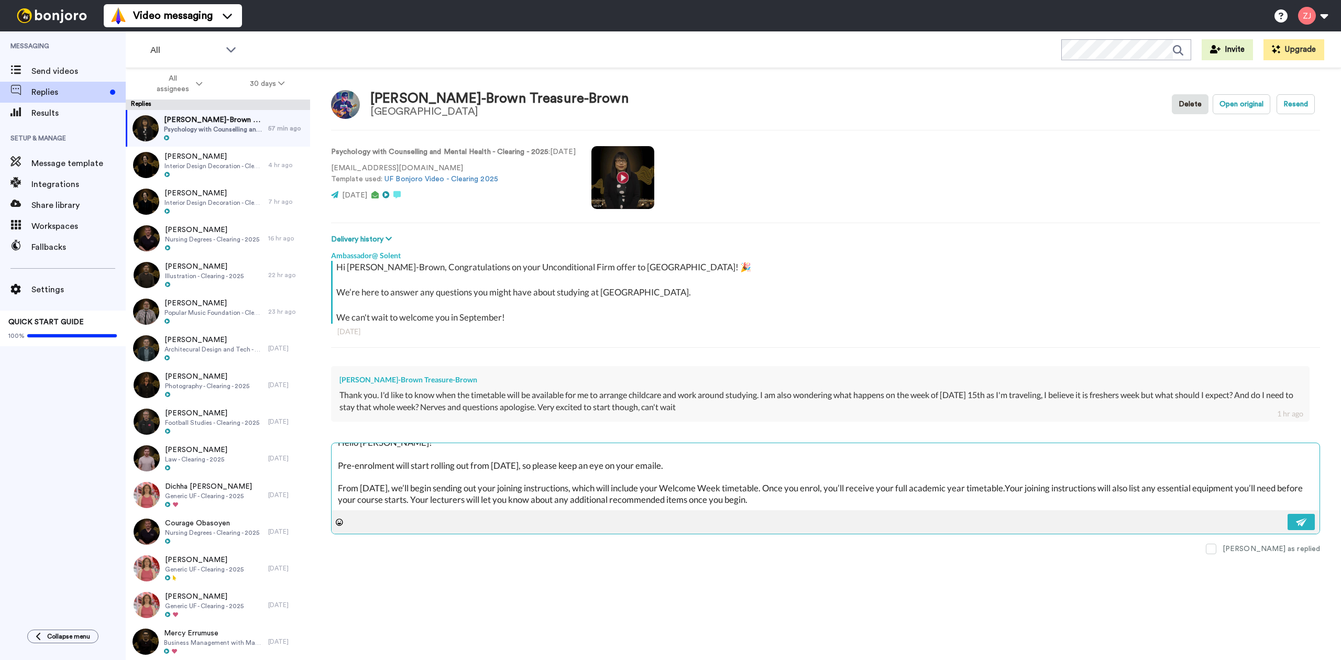
type textarea "x"
type textarea "Hello [PERSON_NAME]! Pre-enrolment will start rolling out from [DATE], so pleas…"
click at [890, 488] on textarea "Hello [PERSON_NAME]! Pre-enrolment will start rolling out from [DATE], so pleas…" at bounding box center [825, 476] width 988 height 67
click at [889, 493] on textarea "Hello [PERSON_NAME]! Pre-enrolment will start rolling out from [DATE], so pleas…" at bounding box center [825, 476] width 988 height 67
click at [845, 501] on textarea "Hello [PERSON_NAME]! Pre-enrolment will start rolling out from [DATE], so pleas…" at bounding box center [825, 476] width 988 height 67
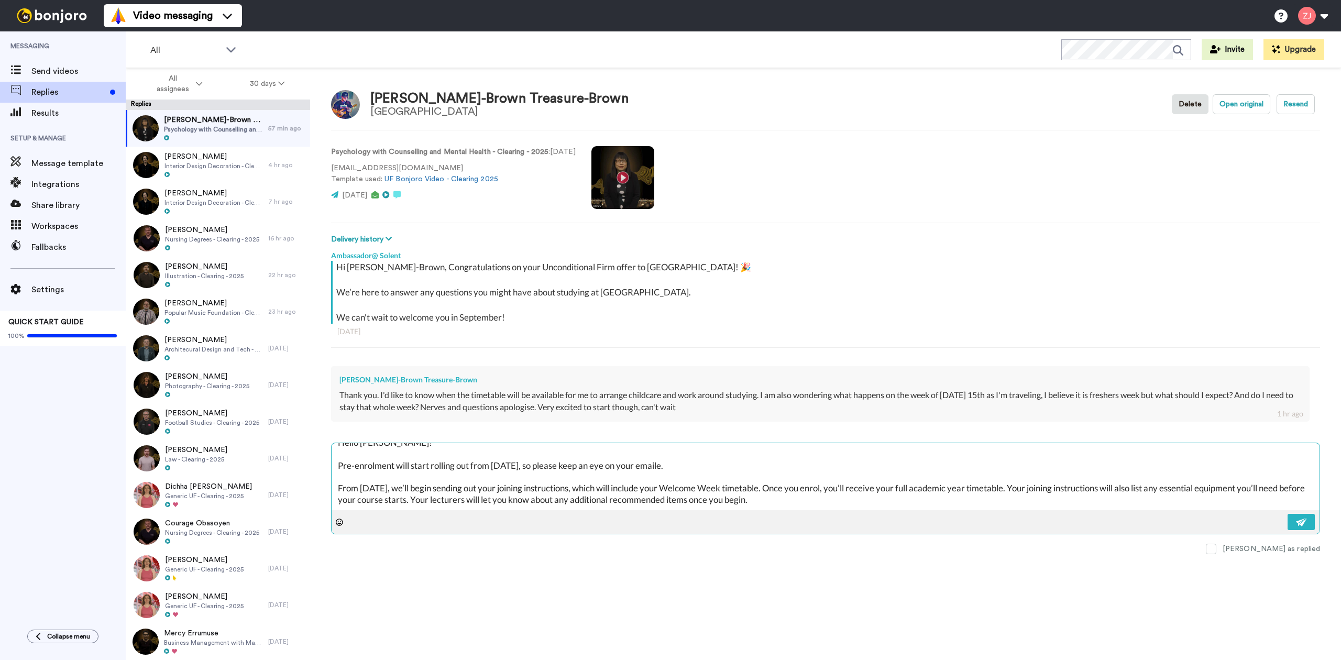
type textarea "x"
type textarea "Hello [PERSON_NAME]! Pre-enrolment will start rolling out from [DATE], so pleas…"
type textarea "x"
type textarea "Hello [PERSON_NAME]! Pre-enrolment will start rolling out from [DATE], so pleas…"
type textarea "x"
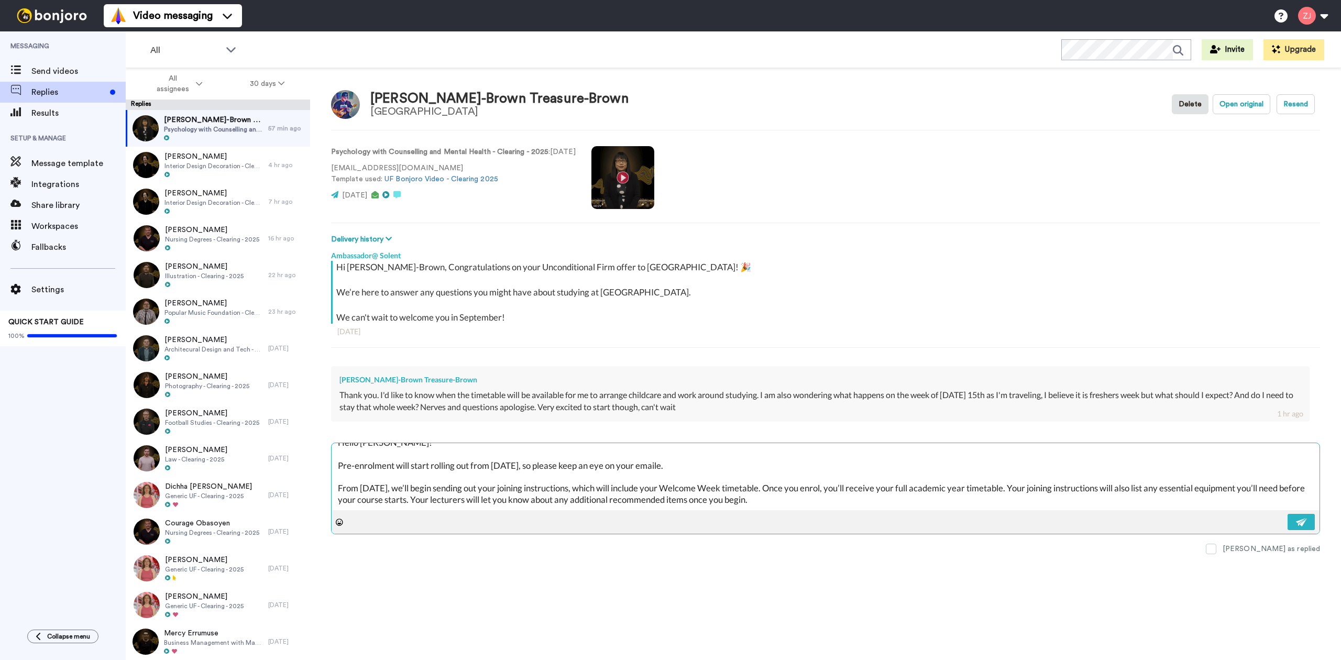
type textarea "Hello [PERSON_NAME]! Pre-enrolment will start rolling out from [DATE], so pleas…"
type textarea "x"
type textarea "Hello [PERSON_NAME]! Pre-enrolment will start rolling out from [DATE], so pleas…"
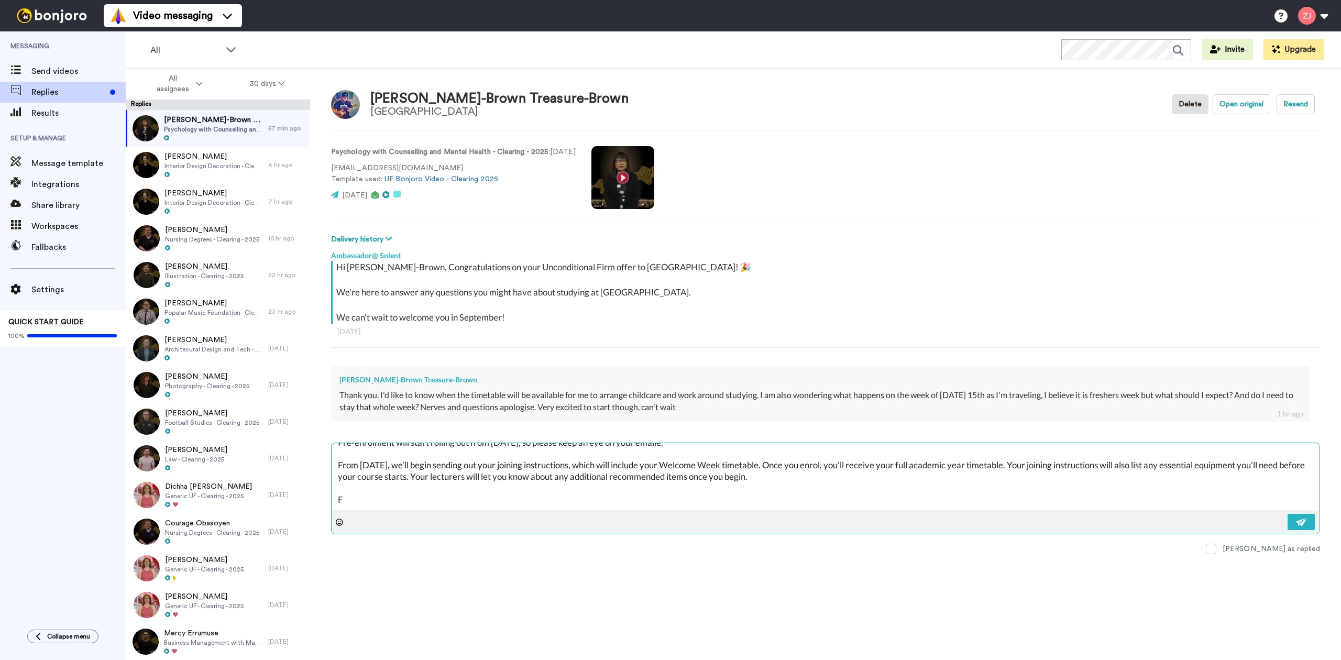
type textarea "x"
type textarea "Hello [PERSON_NAME]! Pre-enrolment will start rolling out from [DATE], so pleas…"
type textarea "x"
type textarea "Hello [PERSON_NAME]! Pre-enrolment will start rolling out from [DATE], so pleas…"
type textarea "x"
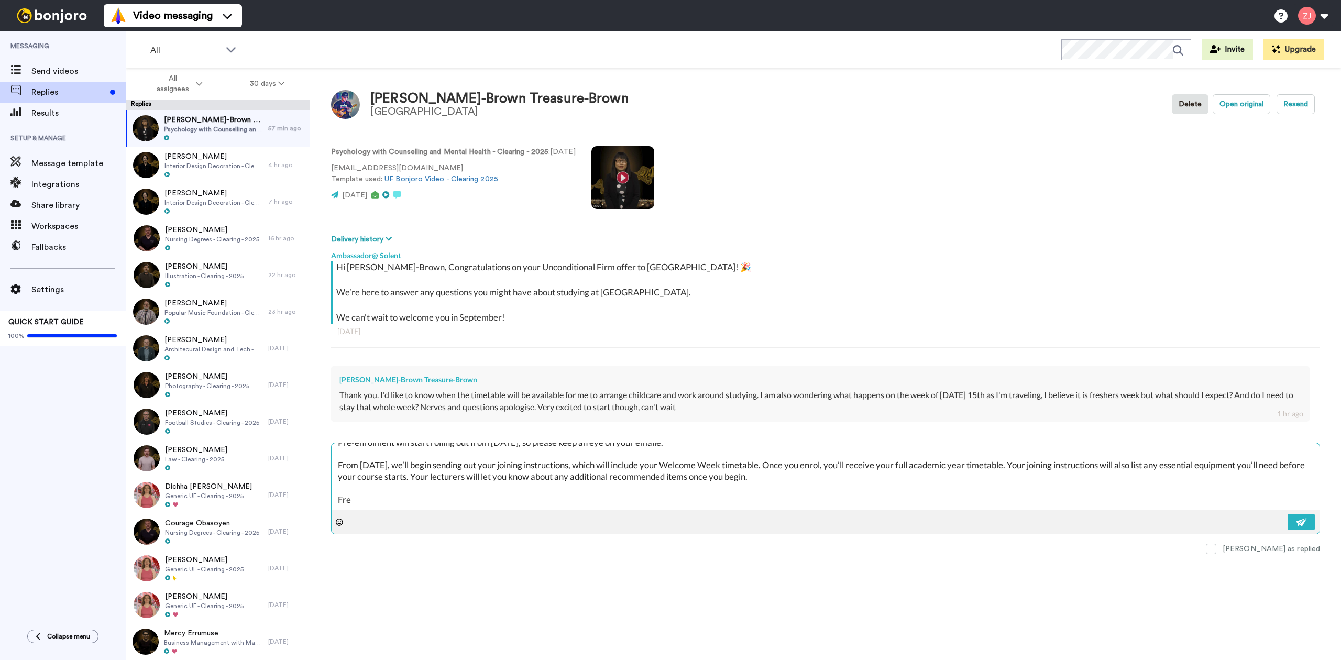
type textarea "Hello [PERSON_NAME]! Pre-enrolment will start rolling out from [DATE], so pleas…"
type textarea "x"
type textarea "Hello [PERSON_NAME]! Pre-enrolment will start rolling out from [DATE], so pleas…"
type textarea "x"
type textarea "Hello [PERSON_NAME]! Pre-enrolment will start rolling out from [DATE], so pleas…"
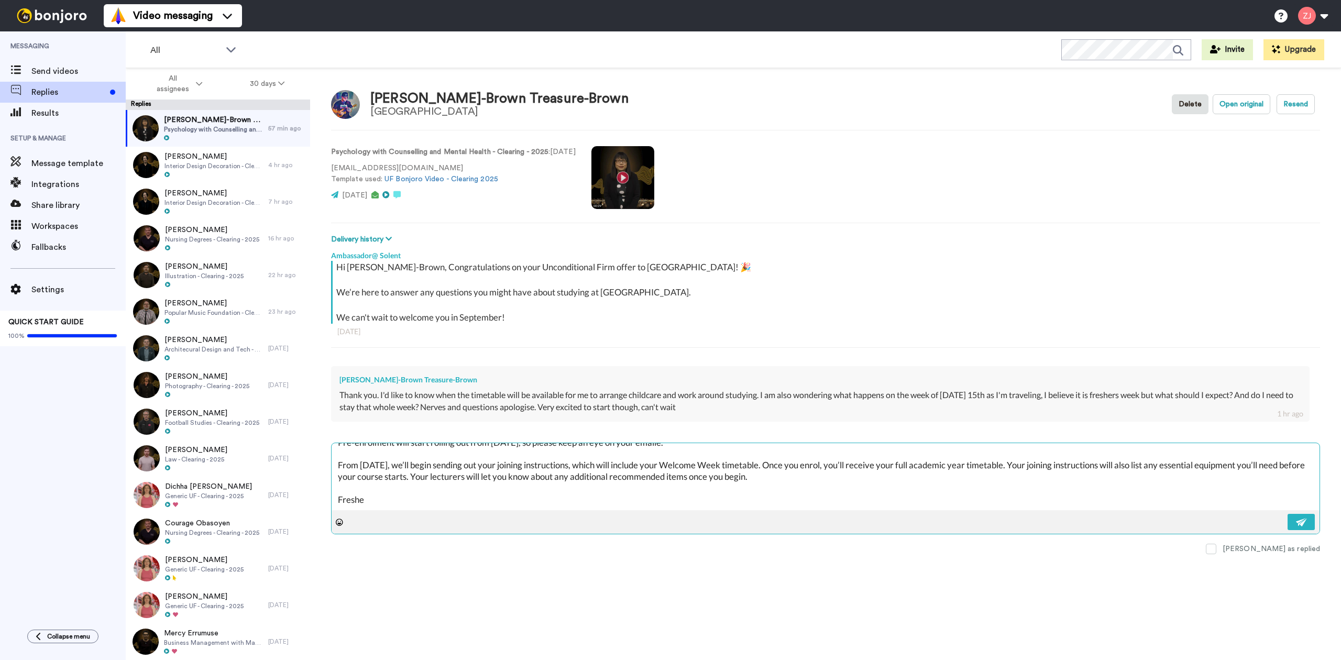
type textarea "x"
type textarea "Hello [PERSON_NAME]! Pre-enrolment will start rolling out from [DATE], so pleas…"
type textarea "x"
type textarea "Hello [PERSON_NAME]! Pre-enrolment will start rolling out from [DATE], so pleas…"
type textarea "x"
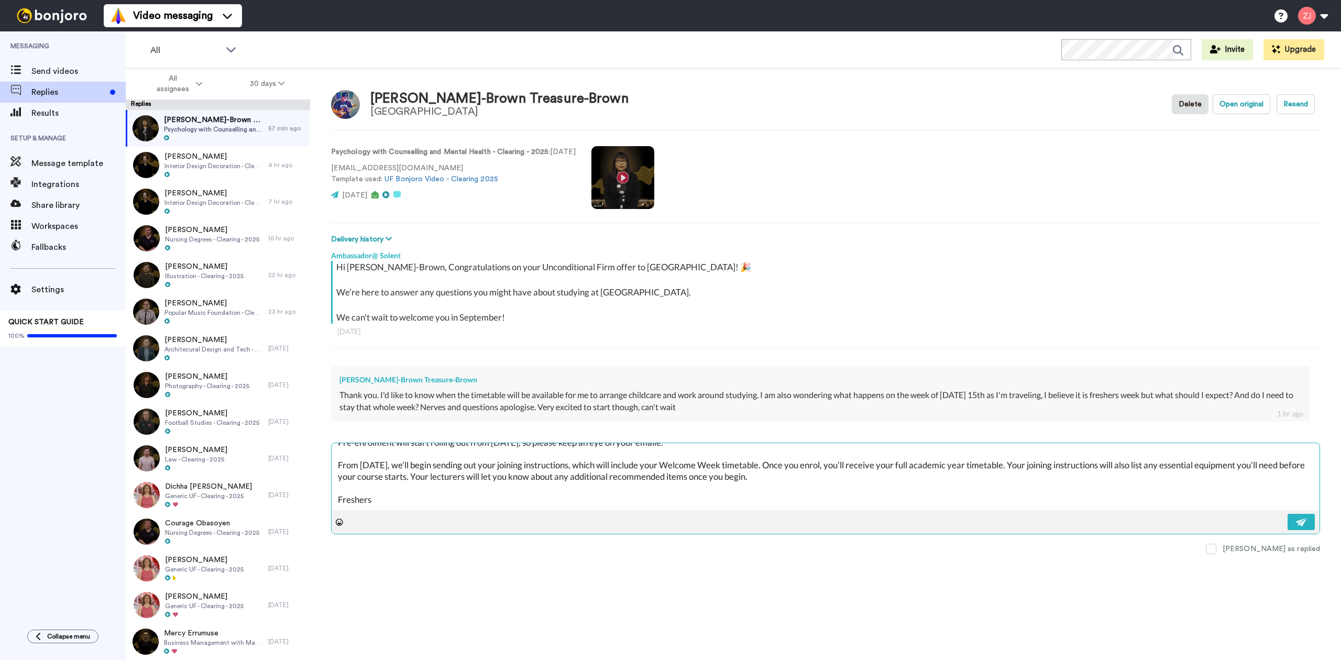
type textarea "Hello [PERSON_NAME]! Pre-enrolment will start rolling out from [DATE], so pleas…"
type textarea "x"
type textarea "Hello [PERSON_NAME]! Pre-enrolment will start rolling out from [DATE], so pleas…"
type textarea "x"
type textarea "Hello [PERSON_NAME]! Pre-enrolment will start rolling out from [DATE], so pleas…"
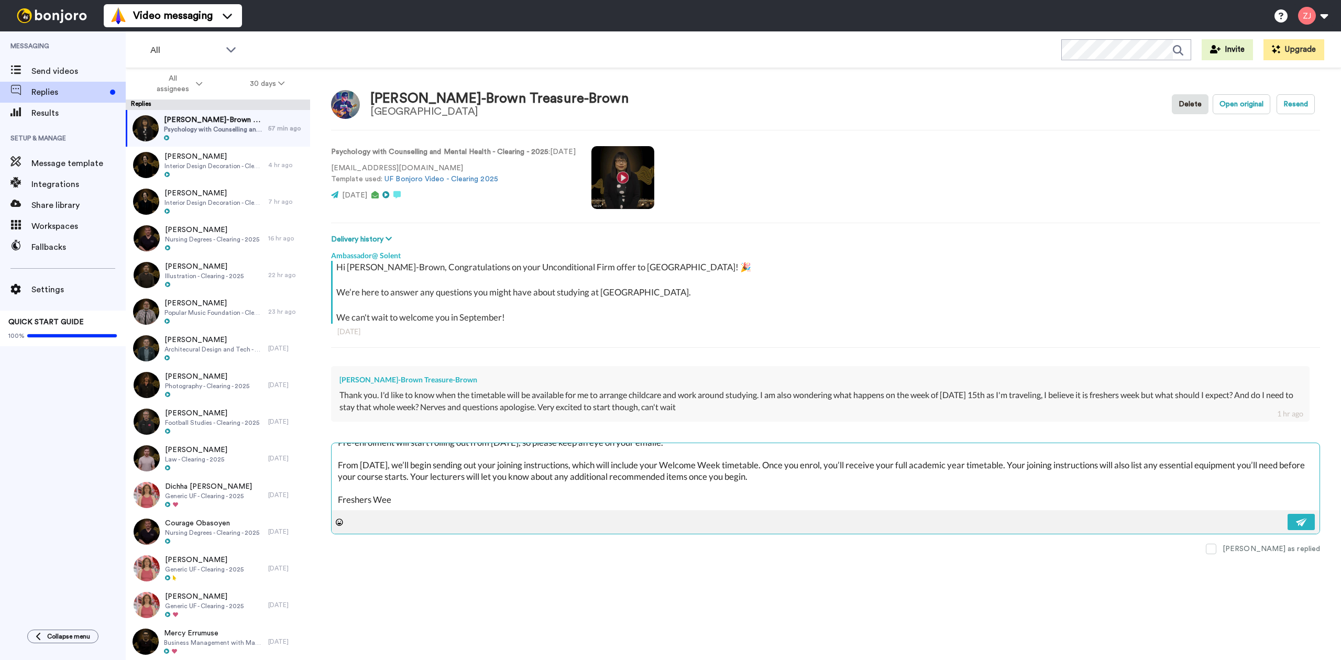
type textarea "x"
type textarea "Hello [PERSON_NAME]! Pre-enrolment will start rolling out from [DATE], so pleas…"
type textarea "x"
type textarea "Hello [PERSON_NAME]! Pre-enrolment will start rolling out from [DATE], so pleas…"
type textarea "x"
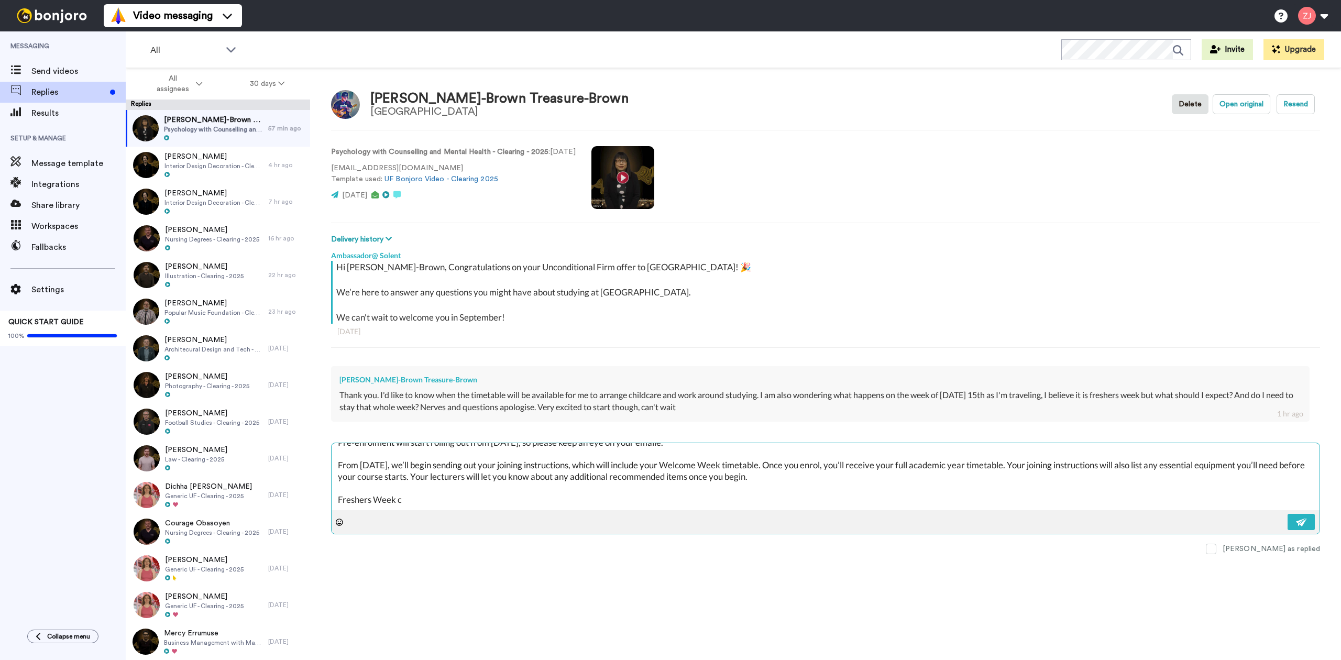
type textarea "Hello [PERSON_NAME]! Pre-enrolment will start rolling out from [DATE], so pleas…"
type textarea "x"
type textarea "Hello [PERSON_NAME]! Pre-enrolment will start rolling out from [DATE], so pleas…"
type textarea "x"
type textarea "Hello [PERSON_NAME]! Pre-enrolment will start rolling out from [DATE], so pleas…"
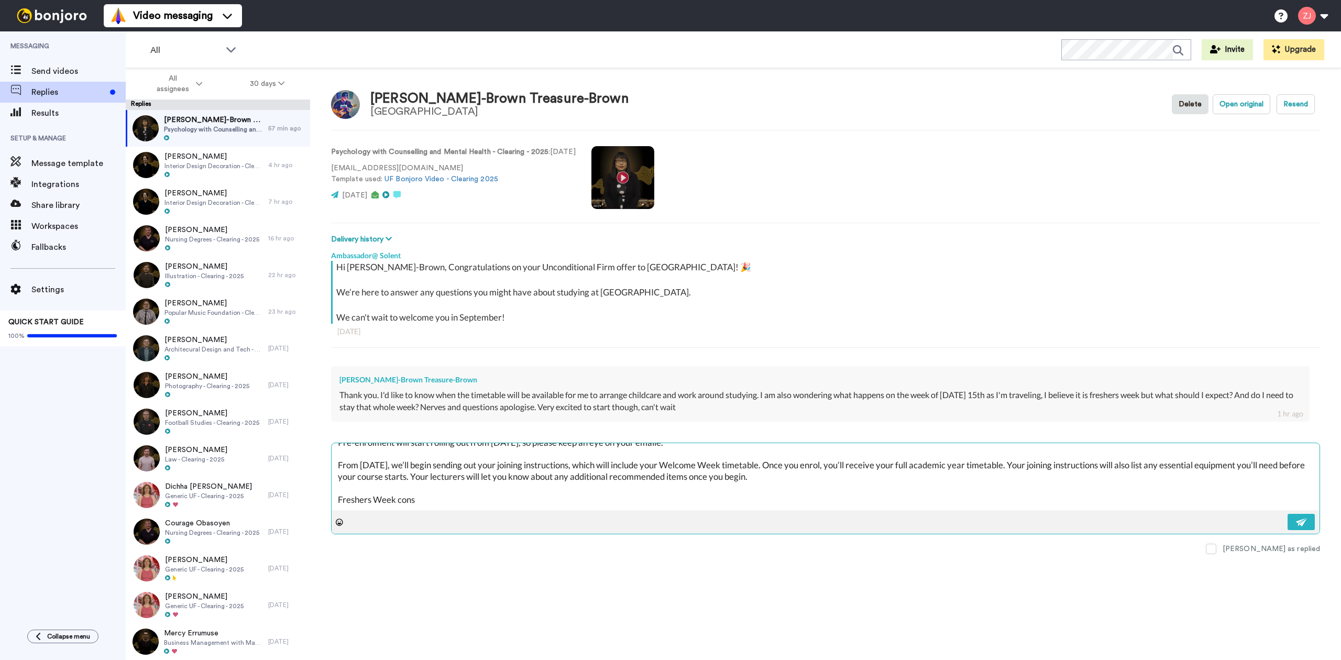
type textarea "x"
type textarea "Hello [PERSON_NAME]! Pre-enrolment will start rolling out from [DATE], so pleas…"
type textarea "x"
type textarea "Hello [PERSON_NAME]! Pre-enrolment will start rolling out from [DATE], so pleas…"
type textarea "x"
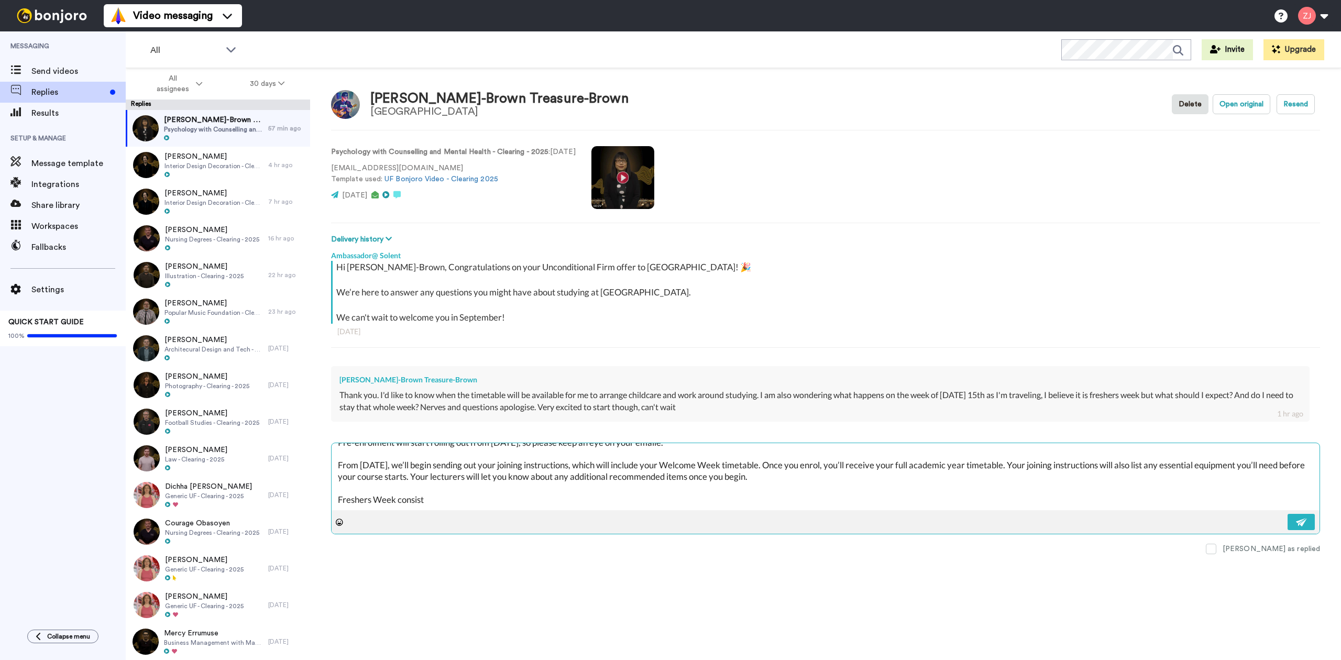
type textarea "Hello [PERSON_NAME]! Pre-enrolment will start rolling out from [DATE], so pleas…"
type textarea "x"
type textarea "Hello [PERSON_NAME]! Pre-enrolment will start rolling out from [DATE], so pleas…"
type textarea "x"
type textarea "Hello [PERSON_NAME]! Pre-enrolment will start rolling out from [DATE], so pleas…"
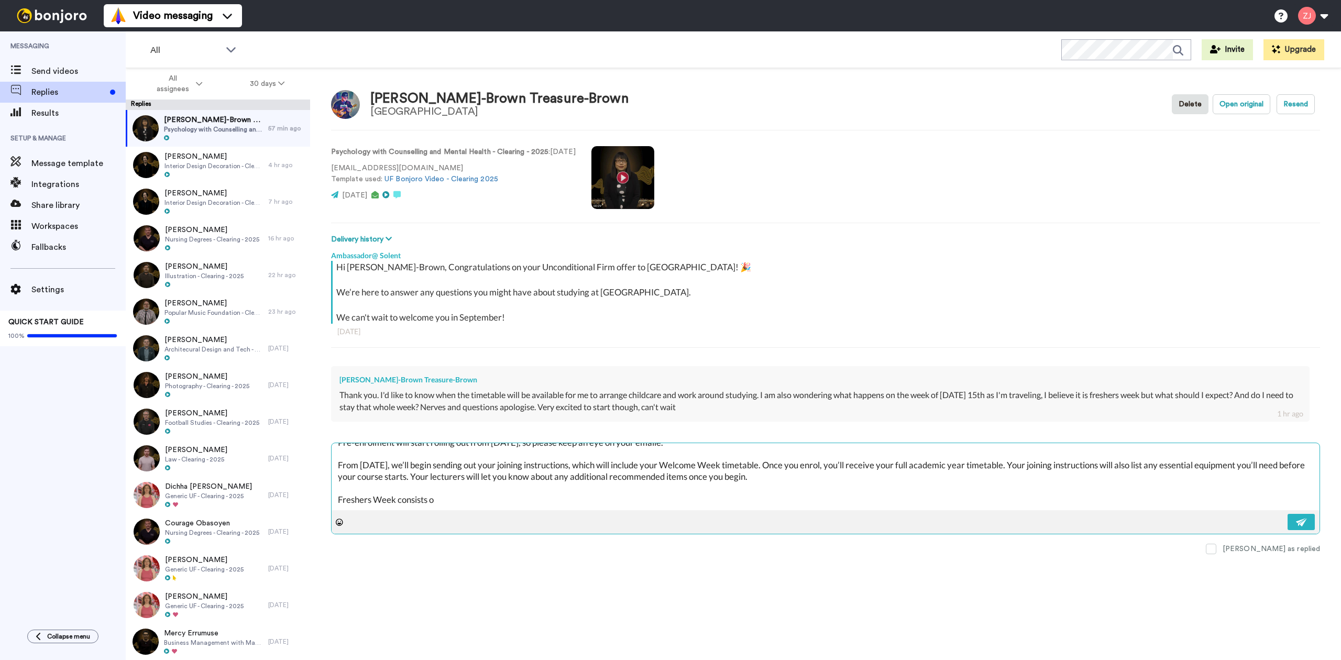
type textarea "x"
type textarea "Hello [PERSON_NAME]! Pre-enrolment will start rolling out from [DATE], so pleas…"
type textarea "x"
type textarea "Hello [PERSON_NAME]! Pre-enrolment will start rolling out from [DATE], so pleas…"
type textarea "x"
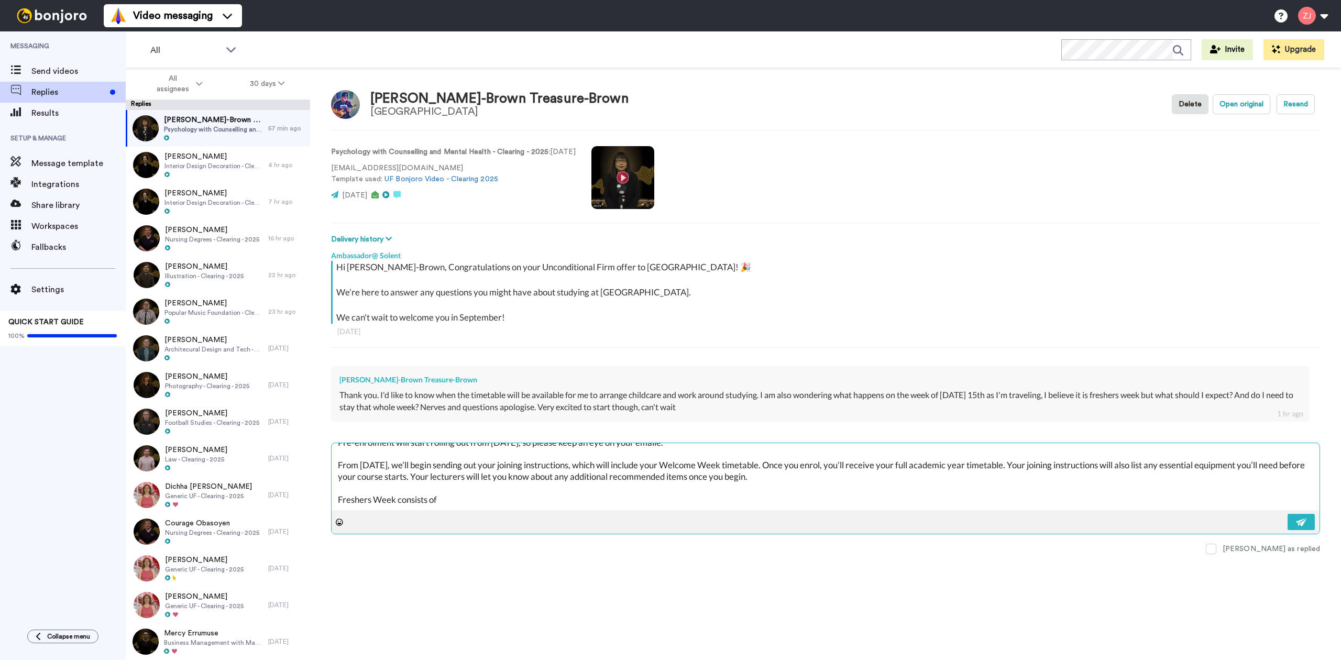
type textarea "Hello [PERSON_NAME]! Pre-enrolment will start rolling out from [DATE], so pleas…"
type textarea "x"
type textarea "Hello [PERSON_NAME]! Pre-enrolment will start rolling out from [DATE], so pleas…"
type textarea "x"
type textarea "Hello [PERSON_NAME]! Pre-enrolment will start rolling out from [DATE], so pleas…"
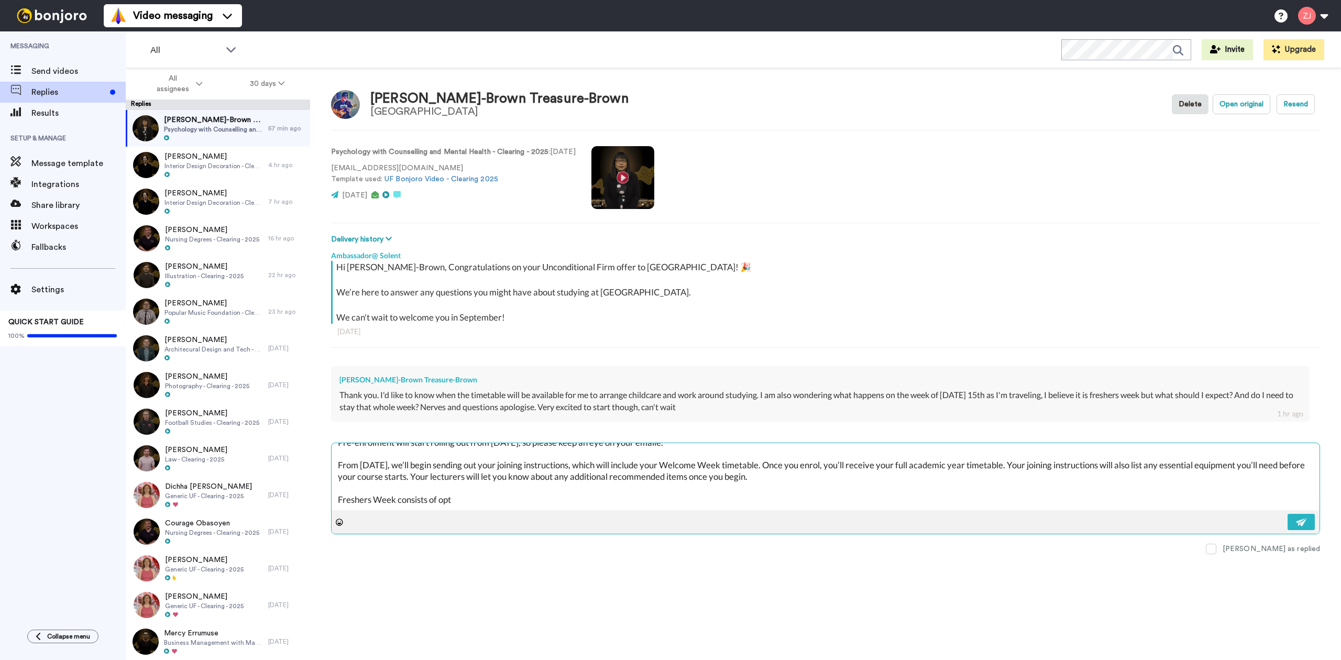
type textarea "x"
type textarea "Hello [PERSON_NAME]! Pre-enrolment will start rolling out from [DATE], so pleas…"
type textarea "x"
type textarea "Hello [PERSON_NAME]! Pre-enrolment will start rolling out from [DATE], so pleas…"
type textarea "x"
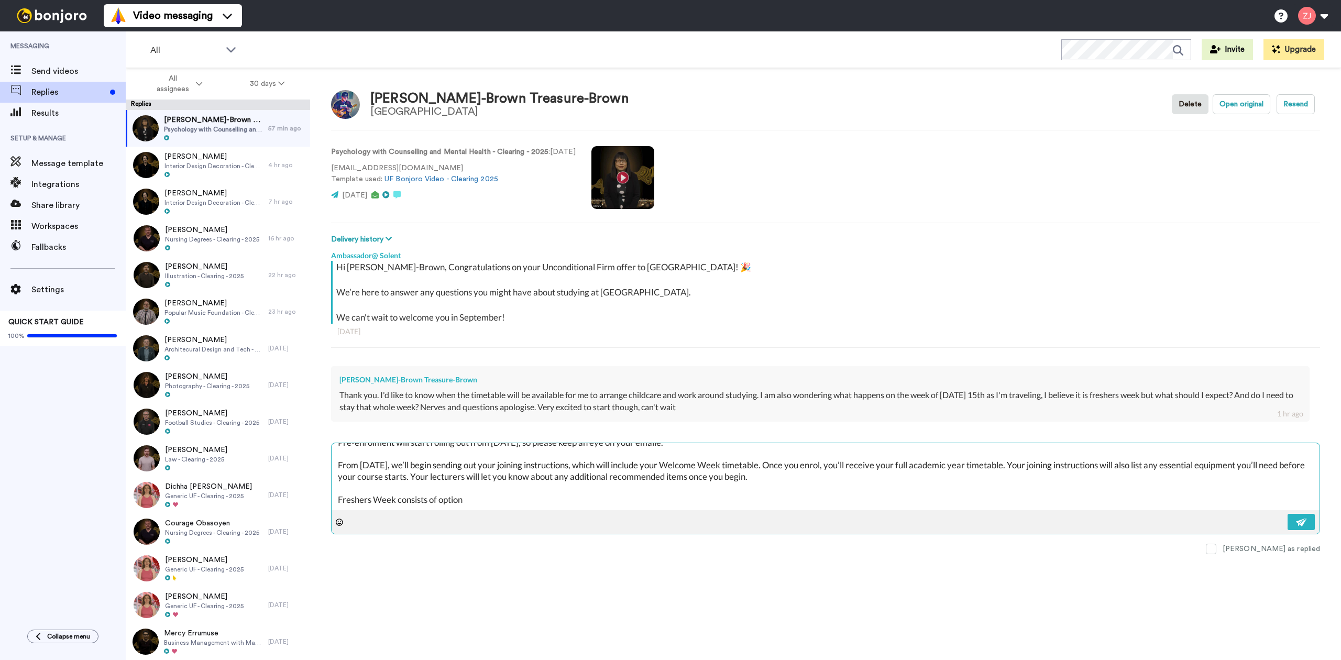
type textarea "Hello [PERSON_NAME]! Pre-enrolment will start rolling out from [DATE], so pleas…"
type textarea "x"
type textarea "Hello [PERSON_NAME]! Pre-enrolment will start rolling out from [DATE], so pleas…"
type textarea "x"
type textarea "Hello [PERSON_NAME]! Pre-enrolment will start rolling out from [DATE], so pleas…"
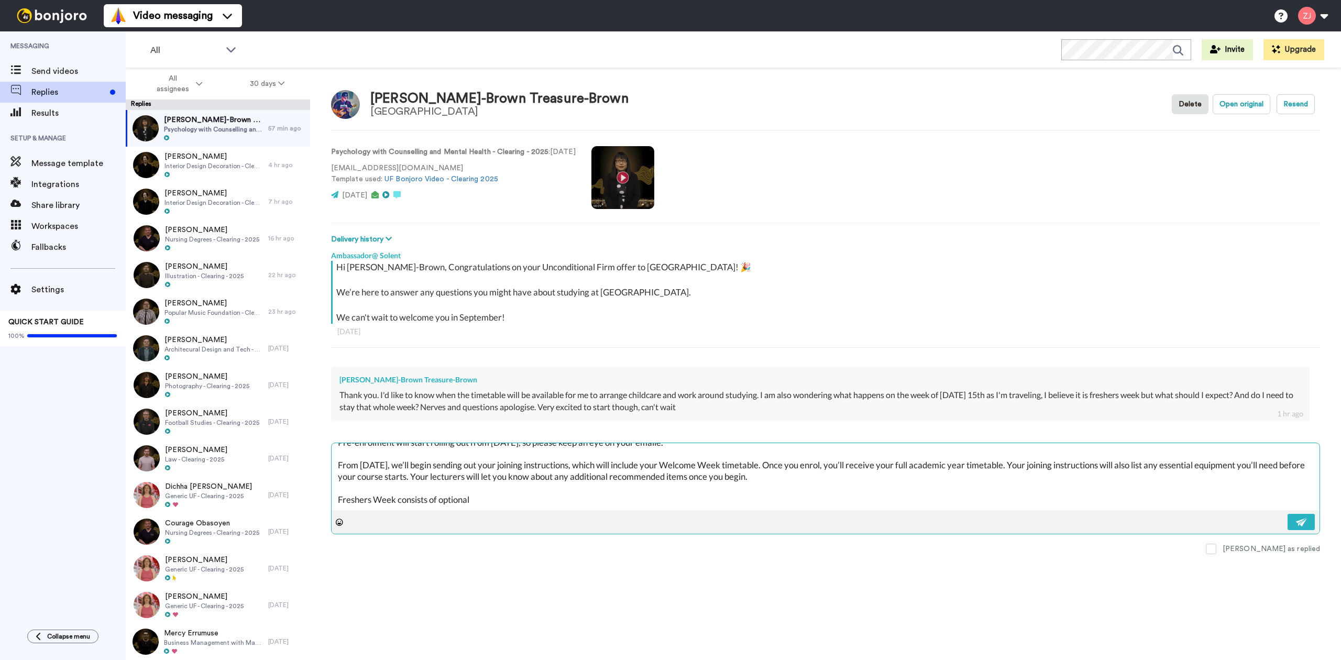
type textarea "x"
type textarea "Hello [PERSON_NAME]! Pre-enrolment will start rolling out from [DATE], so pleas…"
type textarea "x"
type textarea "Hello [PERSON_NAME]! Pre-enrolment will start rolling out from [DATE], so pleas…"
type textarea "x"
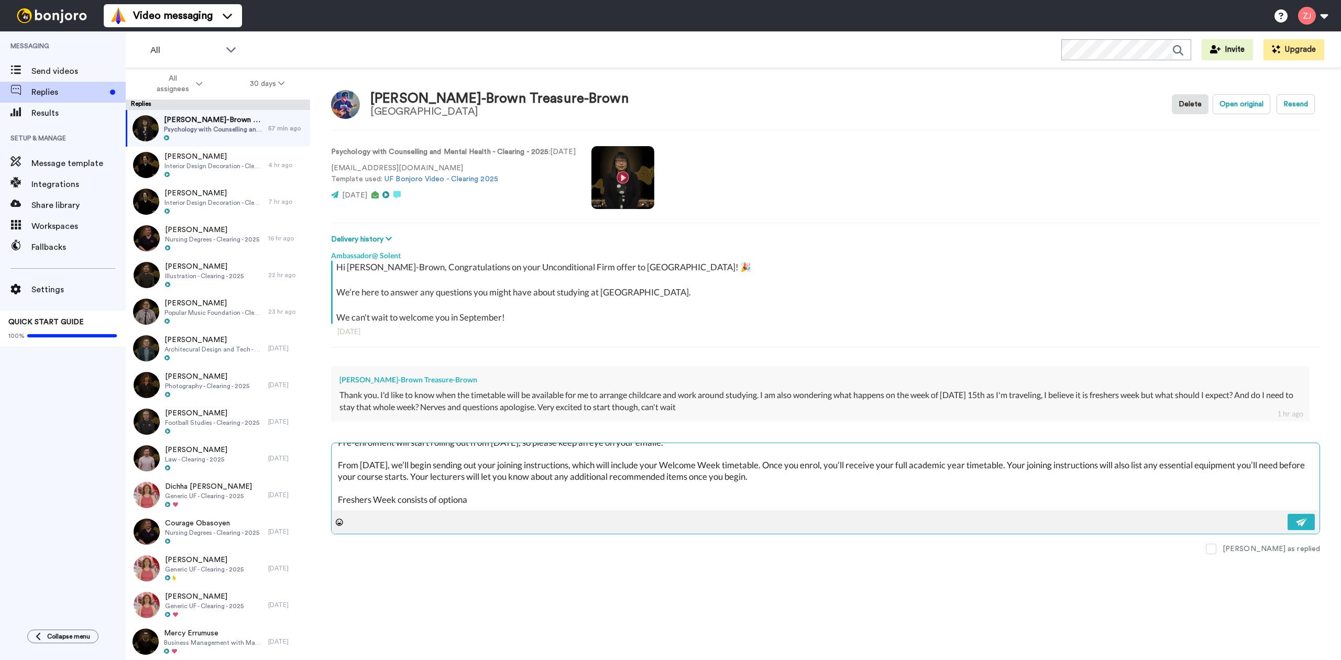
type textarea "Hello [PERSON_NAME]! Pre-enrolment will start rolling out from [DATE], so pleas…"
type textarea "x"
type textarea "Hello [PERSON_NAME]! Pre-enrolment will start rolling out from [DATE], so pleas…"
type textarea "x"
type textarea "Hello [PERSON_NAME]! Pre-enrolment will start rolling out from [DATE], so pleas…"
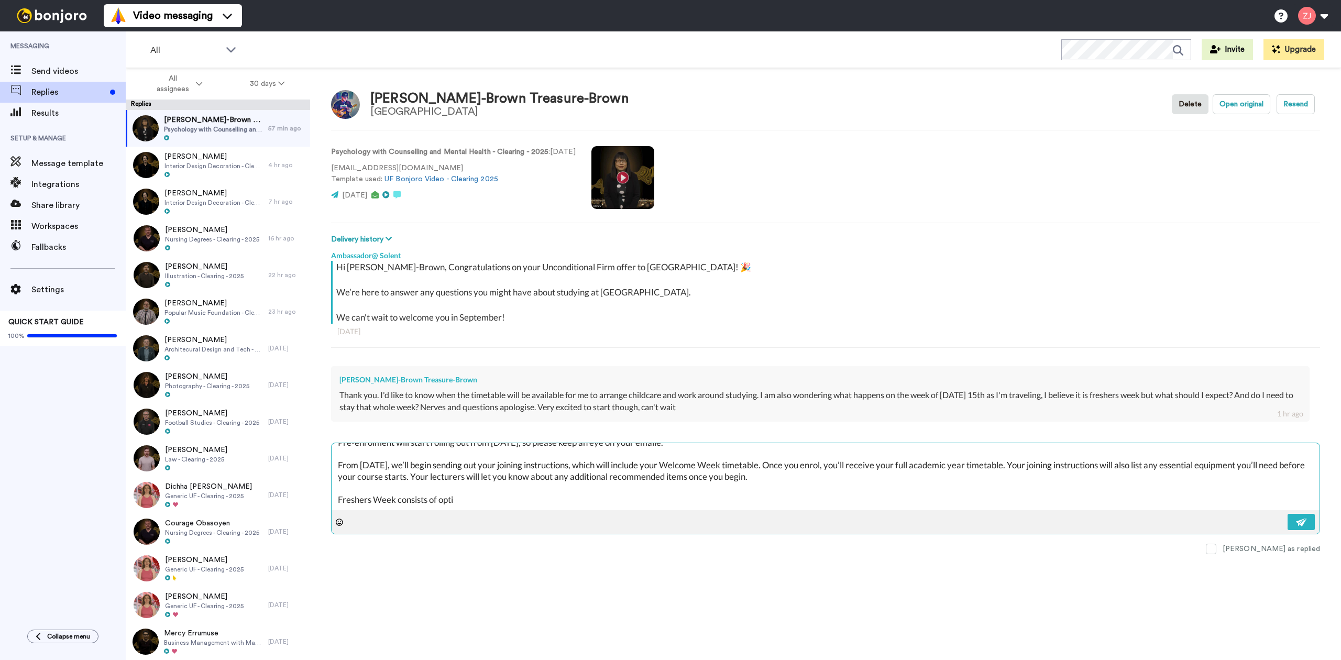
type textarea "x"
type textarea "Hello [PERSON_NAME]! Pre-enrolment will start rolling out from [DATE], so pleas…"
type textarea "x"
type textarea "Hello [PERSON_NAME]! Pre-enrolment will start rolling out from [DATE], so pleas…"
type textarea "x"
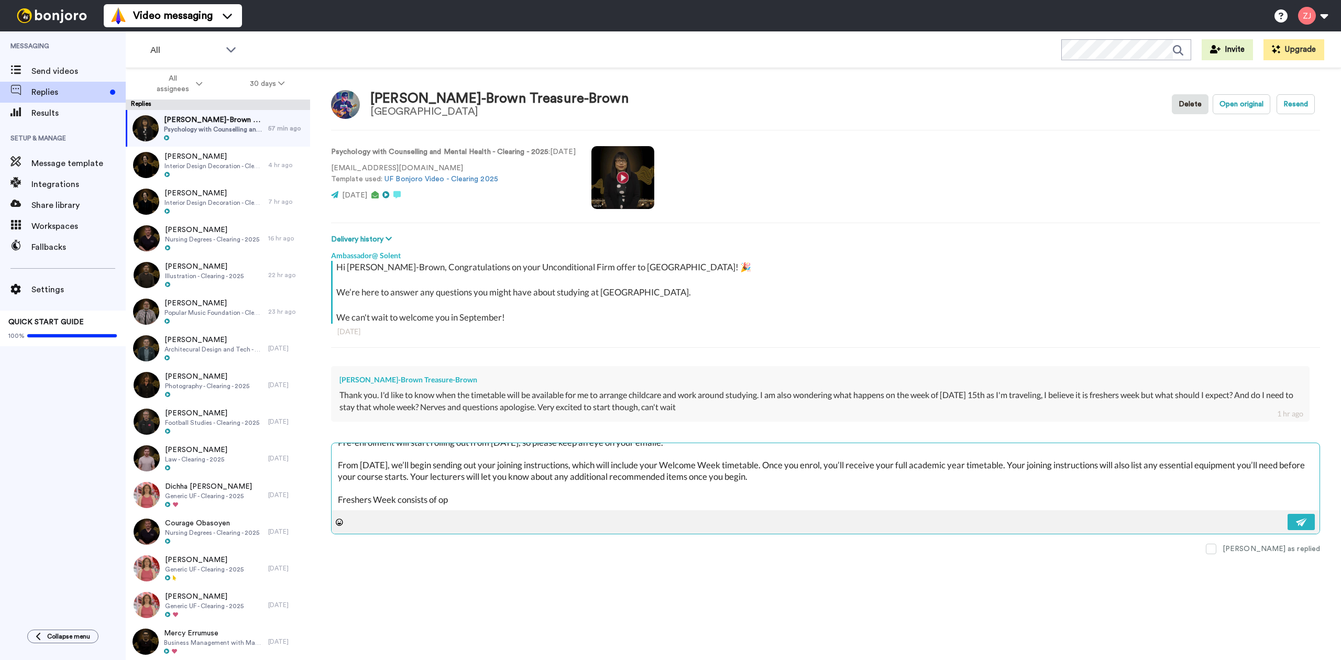
type textarea "Hello [PERSON_NAME]! Pre-enrolment will start rolling out from [DATE], so pleas…"
type textarea "x"
type textarea "Hello [PERSON_NAME]! Pre-enrolment will start rolling out from [DATE], so pleas…"
type textarea "x"
type textarea "Hello [PERSON_NAME]! Pre-enrolment will start rolling out from [DATE], so pleas…"
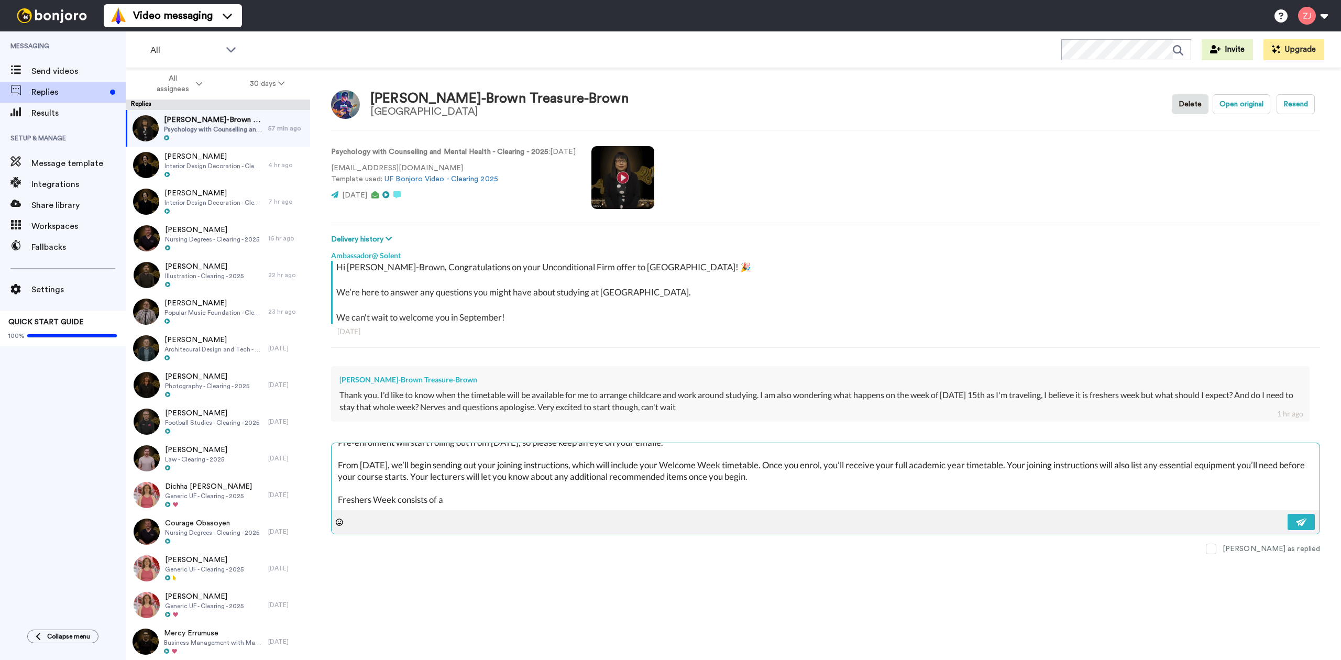
type textarea "x"
type textarea "Hello [PERSON_NAME]! Pre-enrolment will start rolling out from [DATE], so pleas…"
type textarea "x"
type textarea "Hello [PERSON_NAME]! Pre-enrolment will start rolling out from [DATE], so pleas…"
type textarea "x"
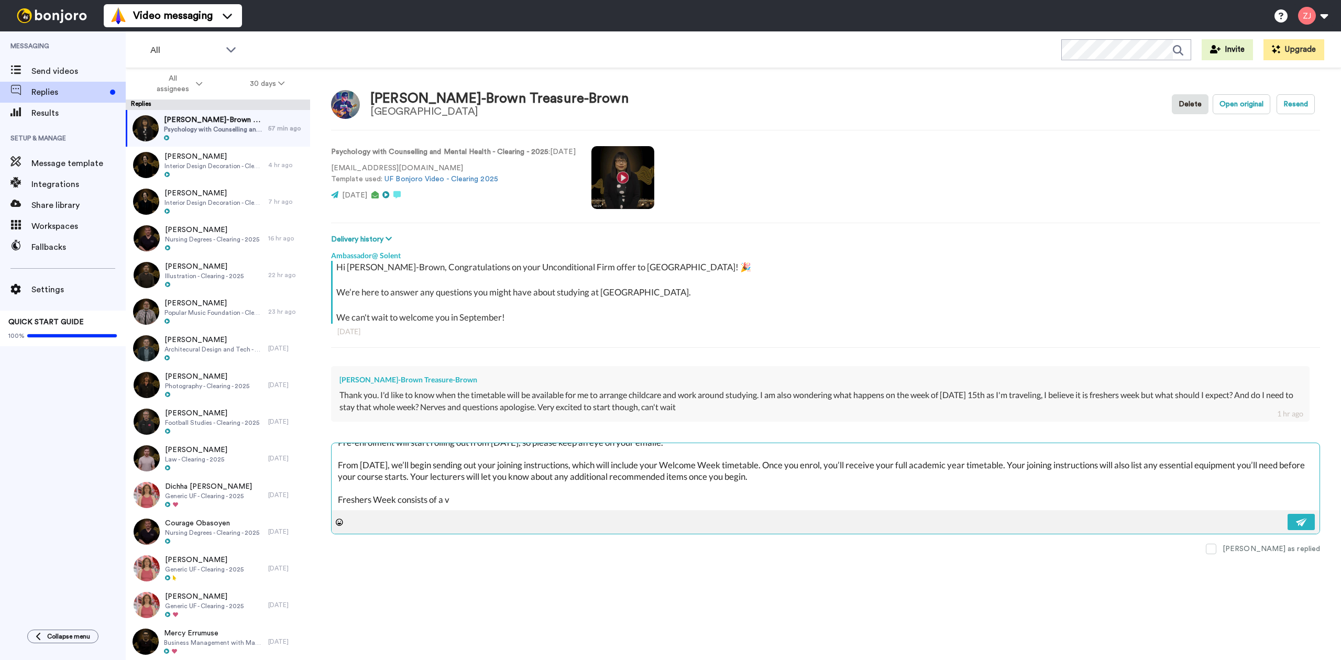
type textarea "Hello [PERSON_NAME]! Pre-enrolment will start rolling out from [DATE], so pleas…"
type textarea "x"
type textarea "Hello [PERSON_NAME]! Pre-enrolment will start rolling out from [DATE], so pleas…"
type textarea "x"
type textarea "Hello [PERSON_NAME]! Pre-enrolment will start rolling out from [DATE], so pleas…"
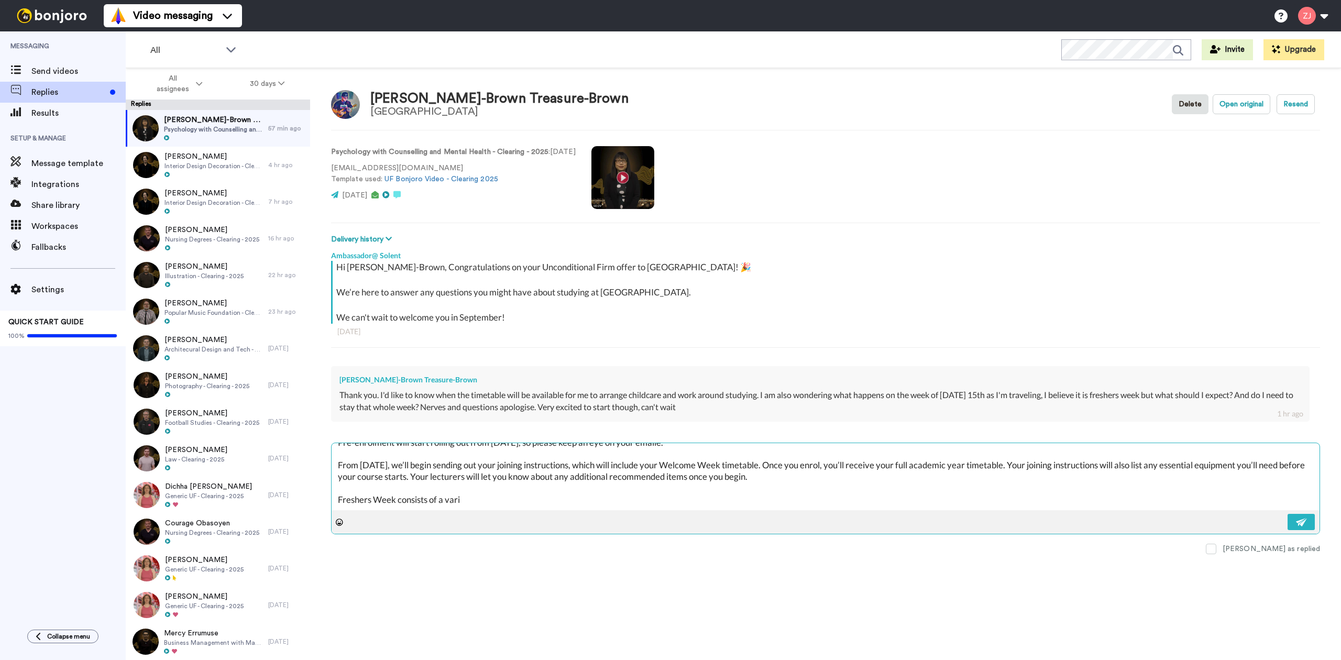
type textarea "x"
type textarea "Hello [PERSON_NAME]! Pre-enrolment will start rolling out from [DATE], so pleas…"
type textarea "x"
type textarea "Hello [PERSON_NAME]! Pre-enrolment will start rolling out from [DATE], so pleas…"
type textarea "x"
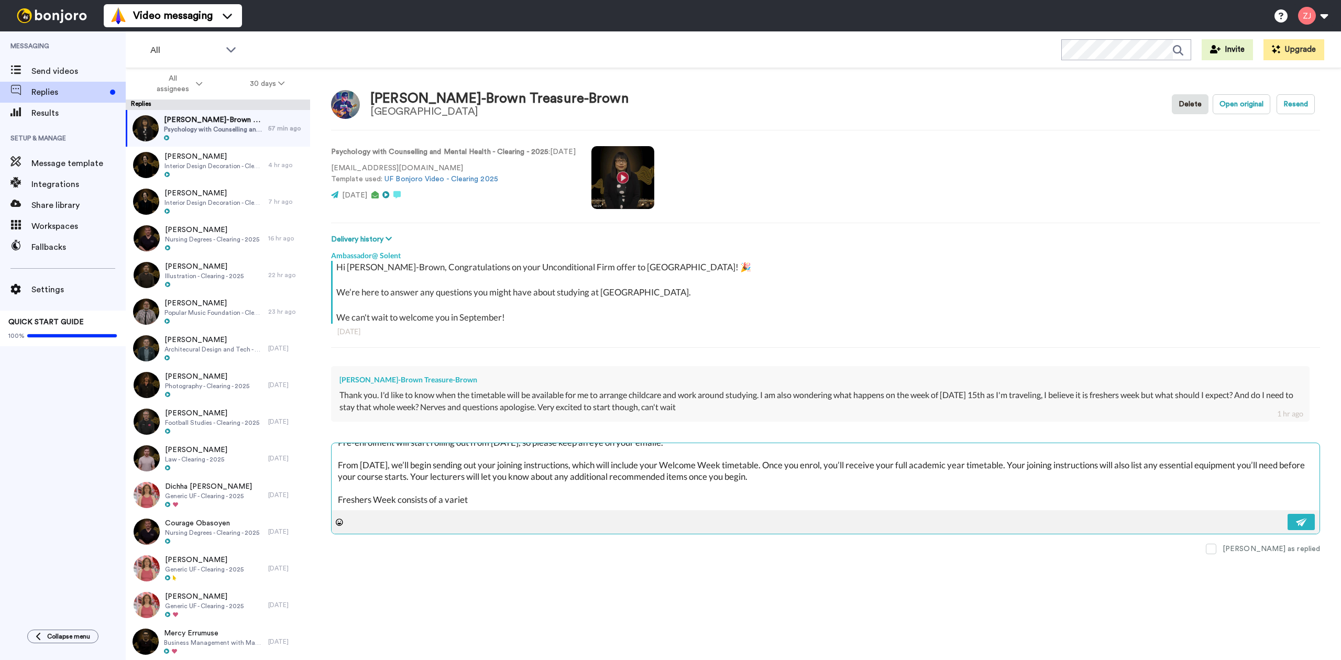
type textarea "Hello [PERSON_NAME]! Pre-enrolment will start rolling out from [DATE], so pleas…"
type textarea "x"
type textarea "Hello [PERSON_NAME]! Pre-enrolment will start rolling out from [DATE], so pleas…"
type textarea "x"
type textarea "Hello [PERSON_NAME]! Pre-enrolment will start rolling out from [DATE], so pleas…"
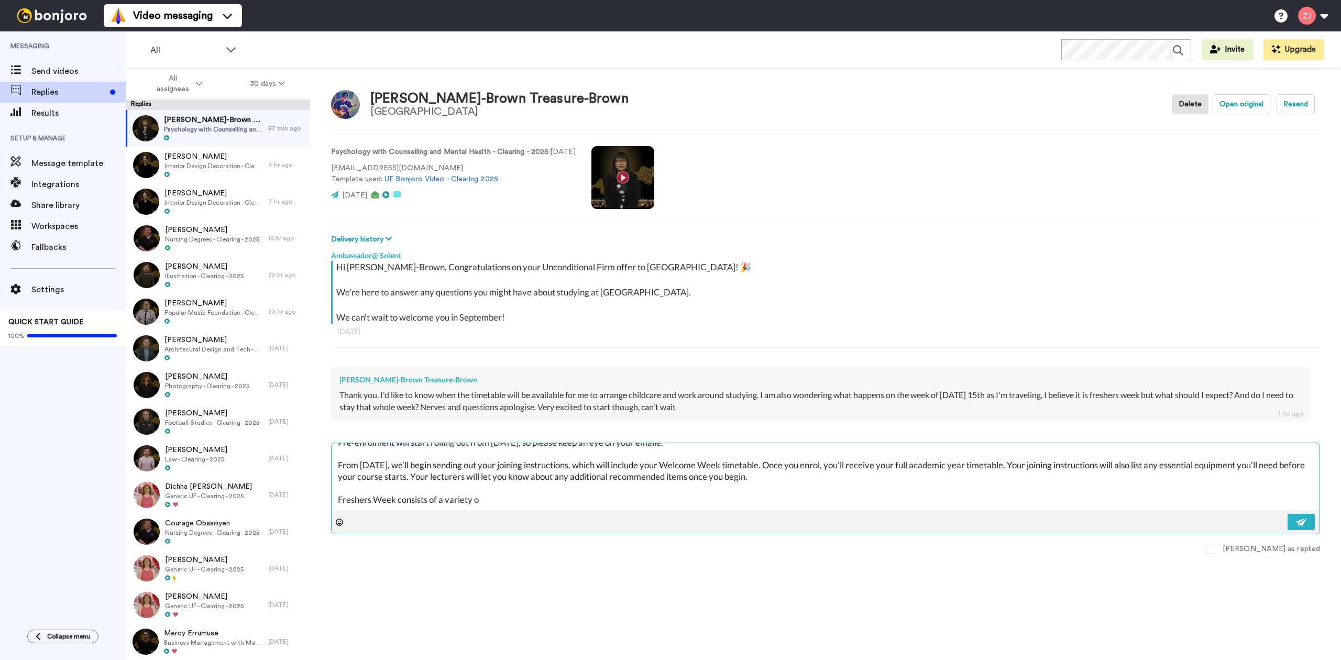
type textarea "x"
type textarea "Hello [PERSON_NAME]! Pre-enrolment will start rolling out from [DATE], so pleas…"
type textarea "x"
type textarea "Hello [PERSON_NAME]! Pre-enrolment will start rolling out from [DATE], so pleas…"
type textarea "x"
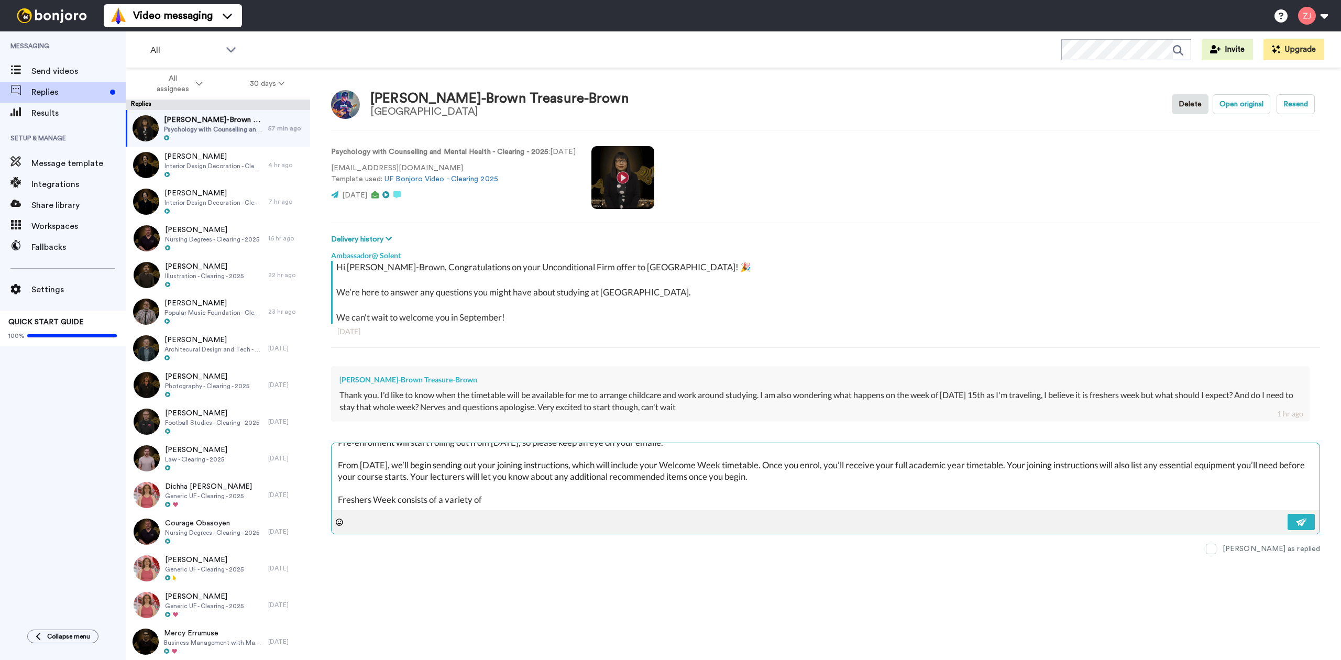
type textarea "Hello [PERSON_NAME]! Pre-enrolment will start rolling out from [DATE], so pleas…"
type textarea "x"
type textarea "Hello [PERSON_NAME]! Pre-enrolment will start rolling out from [DATE], so pleas…"
type textarea "x"
type textarea "Hello [PERSON_NAME]! Pre-enrolment will start rolling out from [DATE], so pleas…"
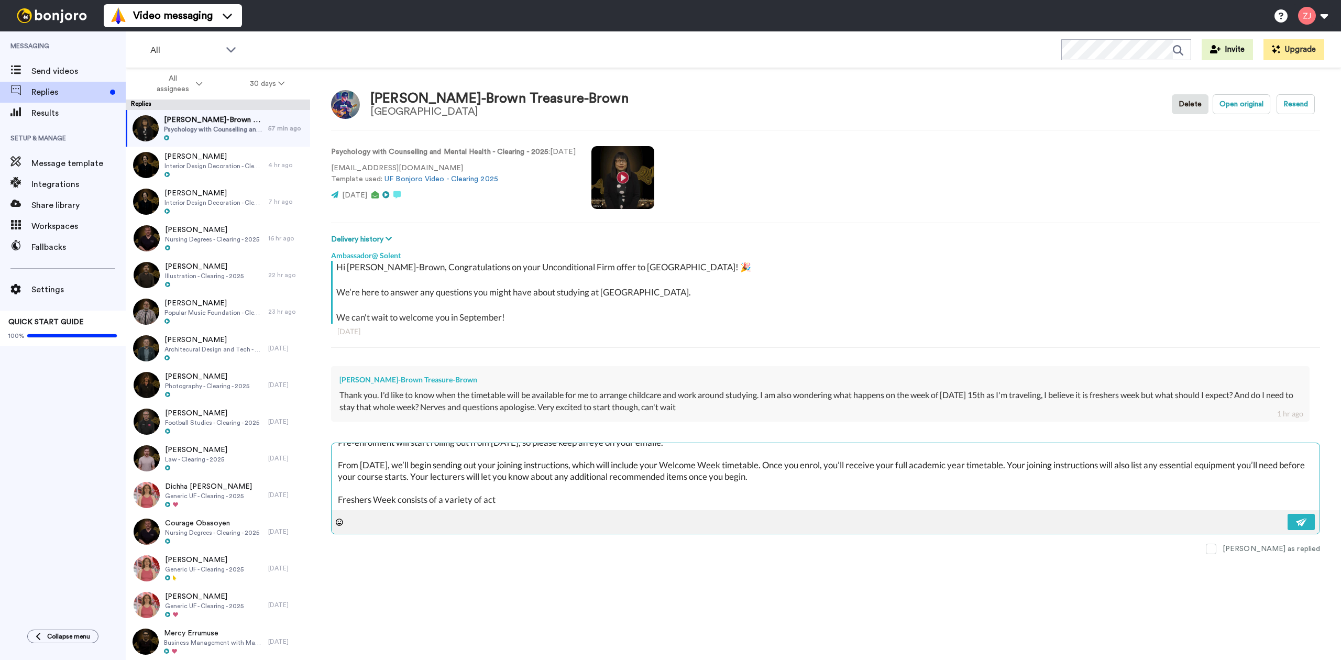
type textarea "x"
type textarea "Hello [PERSON_NAME]! Pre-enrolment will start rolling out from [DATE], so pleas…"
type textarea "x"
type textarea "Hello [PERSON_NAME]! Pre-enrolment will start rolling out from [DATE], so pleas…"
type textarea "x"
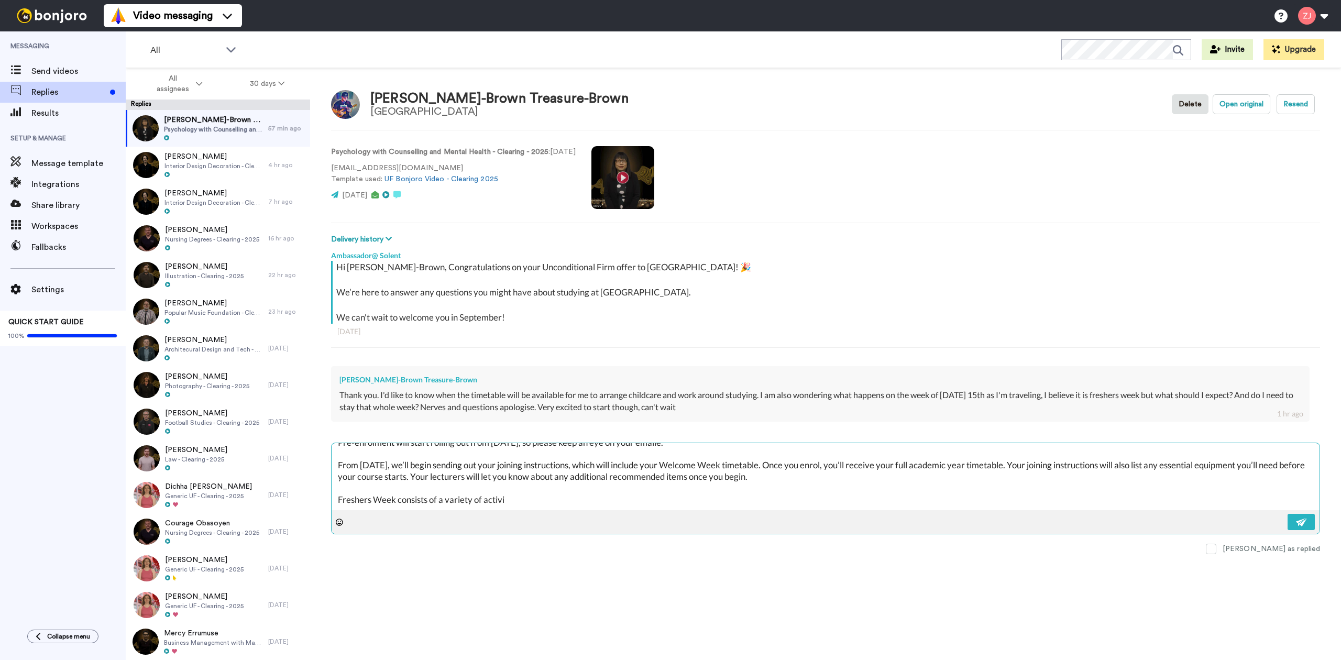
type textarea "Hello [PERSON_NAME]! Pre-enrolment will start rolling out from [DATE], so pleas…"
type textarea "x"
type textarea "Hello [PERSON_NAME]! Pre-enrolment will start rolling out from [DATE], so pleas…"
type textarea "x"
type textarea "Hello [PERSON_NAME]! Pre-enrolment will start rolling out from [DATE], so pleas…"
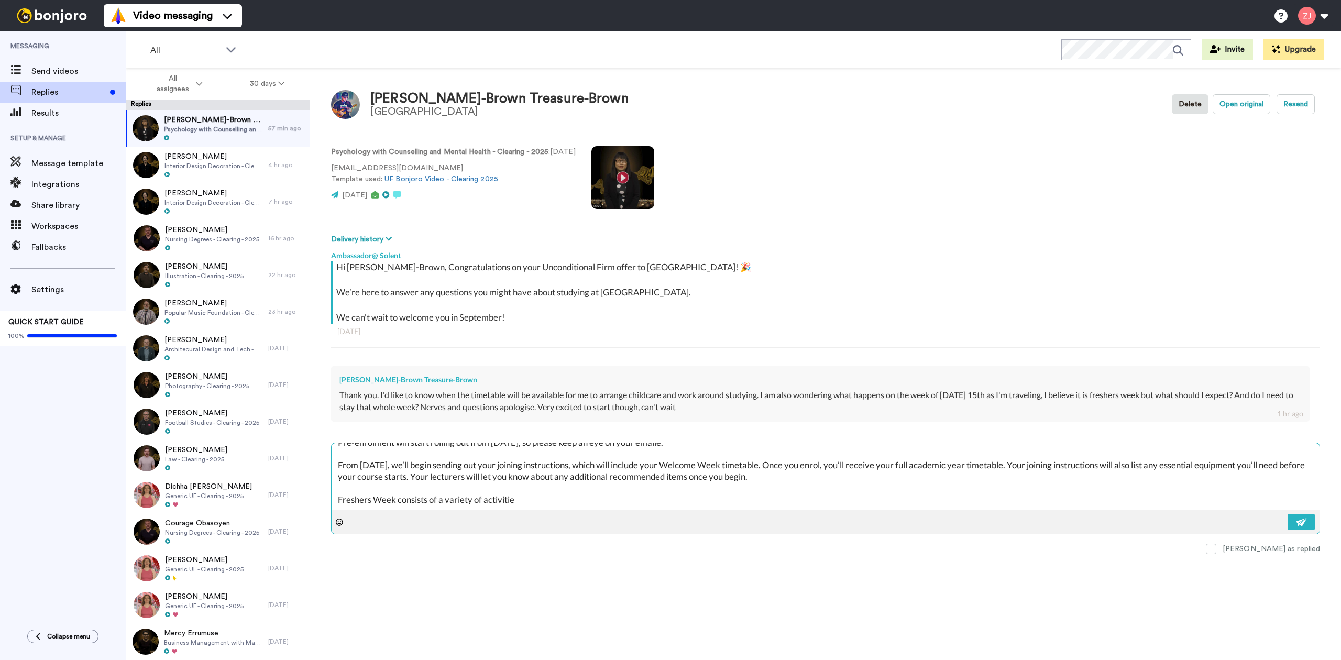
type textarea "x"
type textarea "Hello [PERSON_NAME]! Pre-enrolment will start rolling out from [DATE], so pleas…"
type textarea "x"
type textarea "Hello [PERSON_NAME]! Pre-enrolment will start rolling out from [DATE], so pleas…"
type textarea "x"
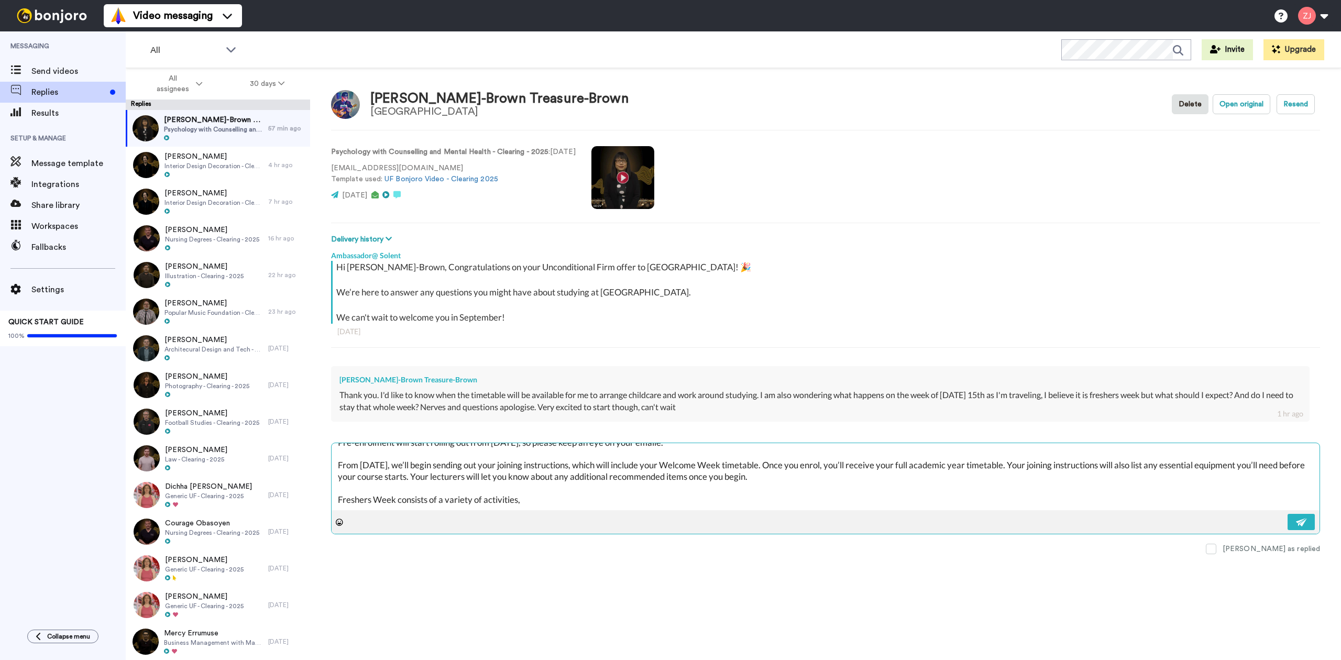
type textarea "Hello [PERSON_NAME]! Pre-enrolment will start rolling out from [DATE], so pleas…"
type textarea "x"
type textarea "Hello [PERSON_NAME]! Pre-enrolment will start rolling out from [DATE], so pleas…"
type textarea "x"
type textarea "Hello [PERSON_NAME]! Pre-enrolment will start rolling out from [DATE], so pleas…"
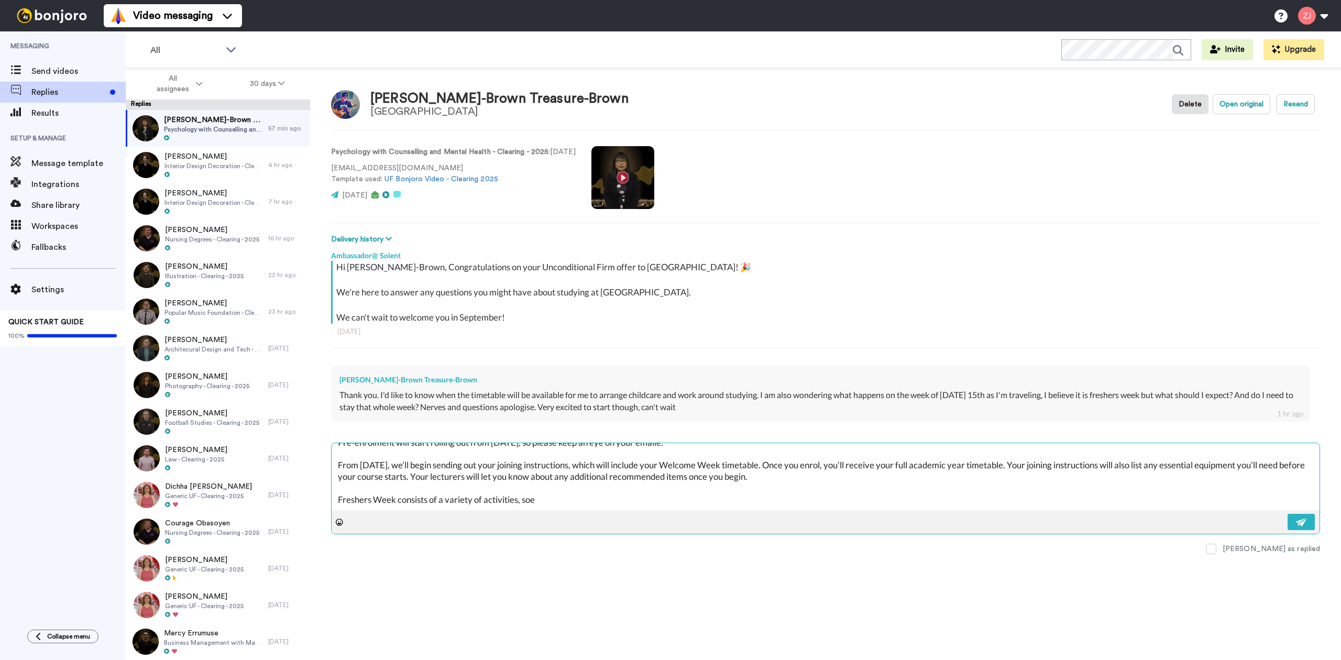
type textarea "x"
type textarea "Hello [PERSON_NAME]! Pre-enrolment will start rolling out from [DATE], so pleas…"
type textarea "x"
type textarea "Hello [PERSON_NAME]! Pre-enrolment will start rolling out from [DATE], so pleas…"
type textarea "x"
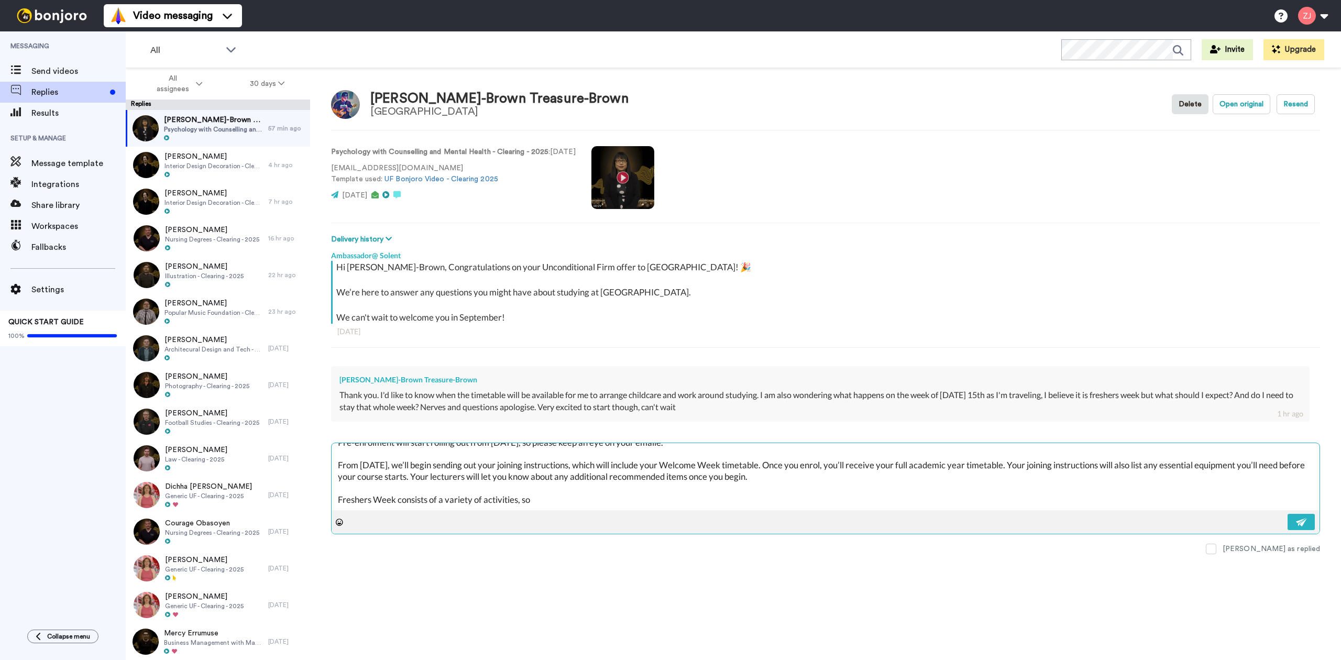
type textarea "Hello [PERSON_NAME]! Pre-enrolment will start rolling out from [DATE], so pleas…"
type textarea "x"
type textarea "Hello [PERSON_NAME]! Pre-enrolment will start rolling out from [DATE], so pleas…"
type textarea "x"
type textarea "Hello [PERSON_NAME]! Pre-enrolment will start rolling out from [DATE], so pleas…"
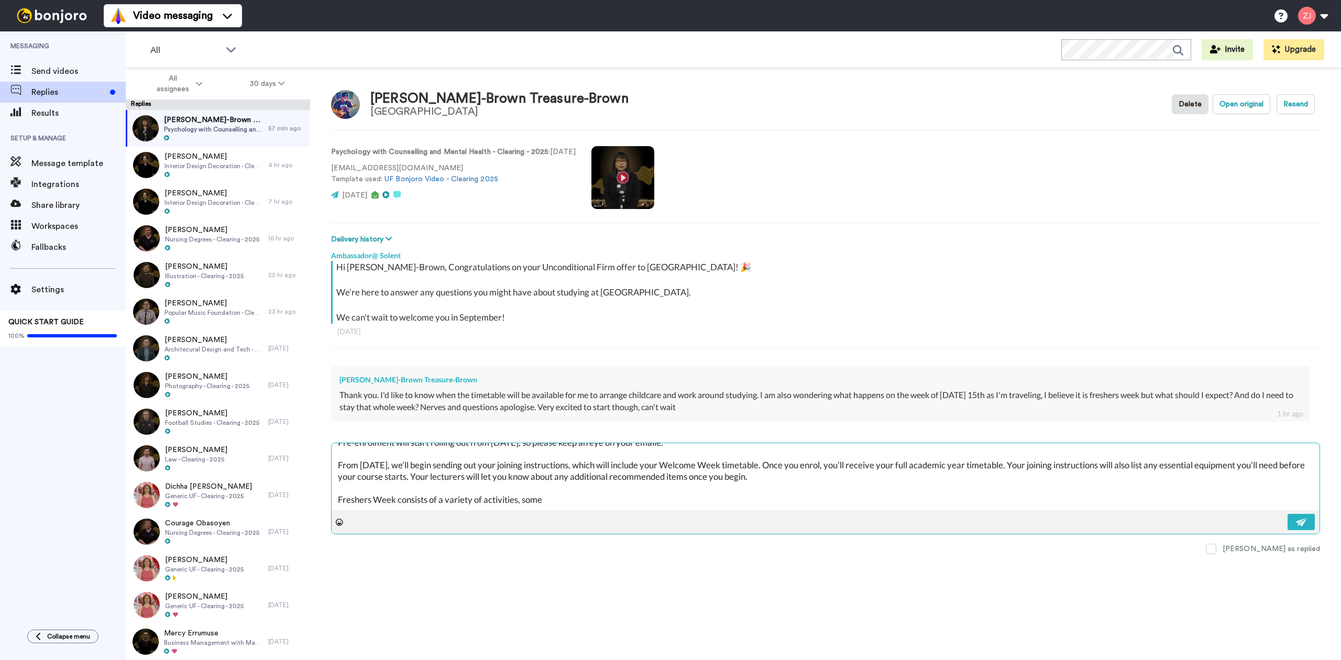
type textarea "x"
type textarea "Hello [PERSON_NAME]! Pre-enrolment will start rolling out from [DATE], so pleas…"
click at [1297, 496] on textarea "Hello [PERSON_NAME]! Pre-enrolment will start rolling out from [DATE], so pleas…" at bounding box center [825, 476] width 988 height 67
click at [1297, 495] on textarea "Hello [PERSON_NAME]! Pre-enrolment will start rolling out from [DATE], so pleas…" at bounding box center [825, 476] width 988 height 67
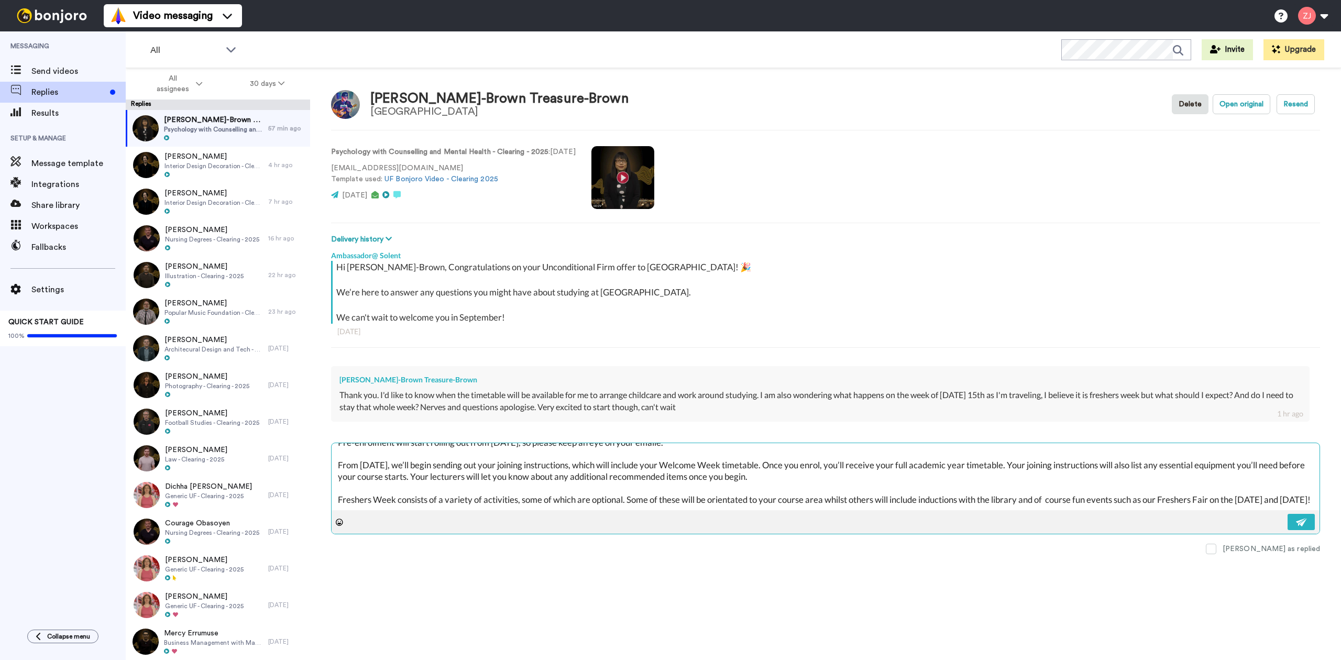
scroll to position [63, 0]
click at [382, 504] on textarea "Hello [PERSON_NAME]! Pre-enrolment will start rolling out from [DATE], so pleas…" at bounding box center [825, 476] width 988 height 67
paste textarea "Also, don’t forget to join our 2025 Solent Community! It’s a great place to mee…"
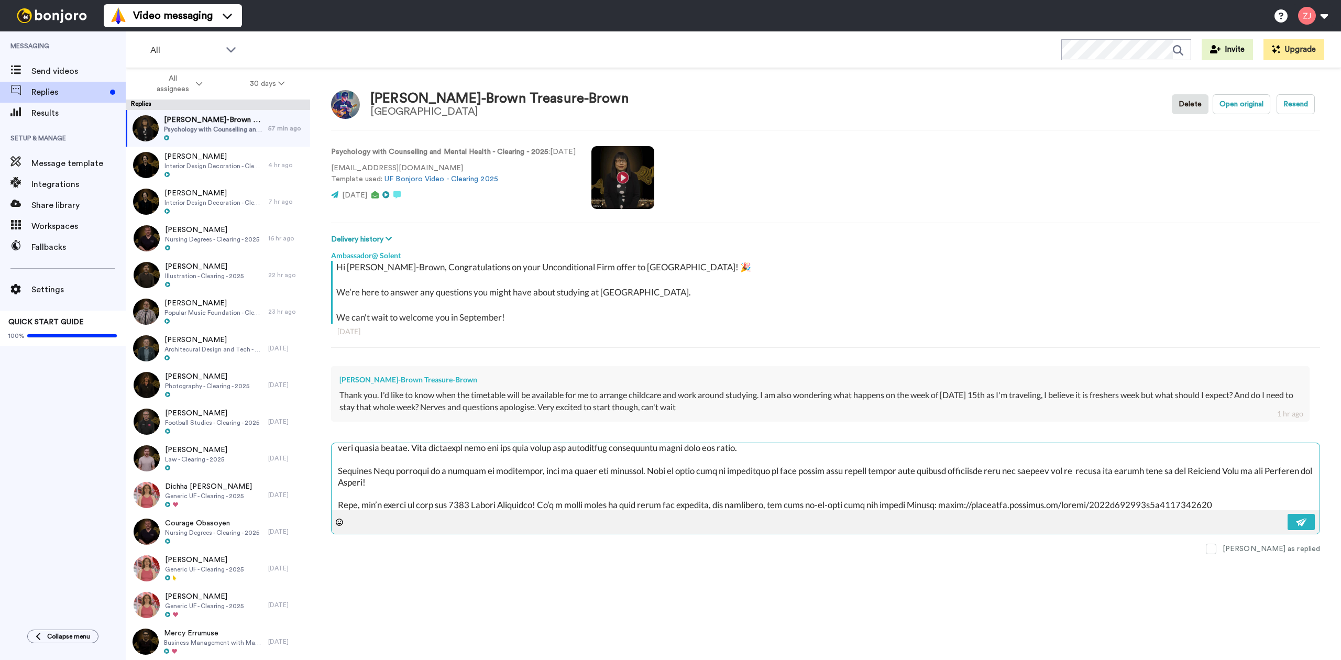
scroll to position [97, 0]
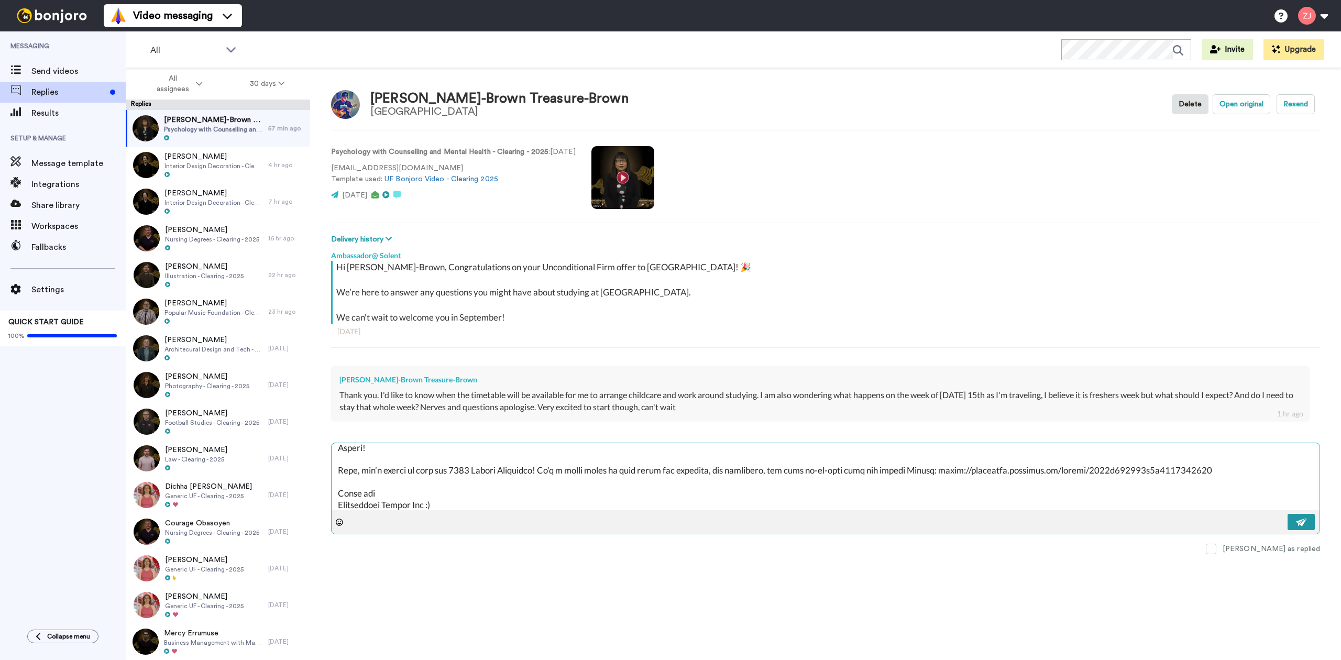
click at [1308, 522] on button at bounding box center [1300, 522] width 27 height 16
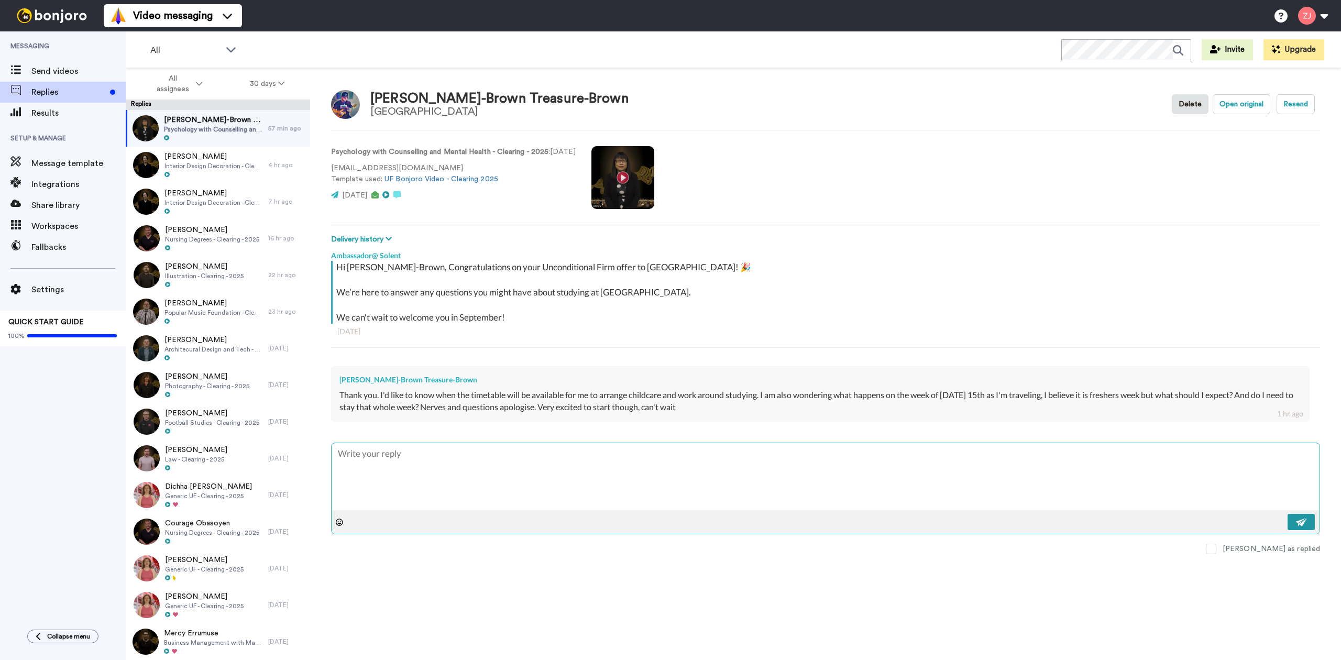
scroll to position [0, 0]
